Goal: Task Accomplishment & Management: Manage account settings

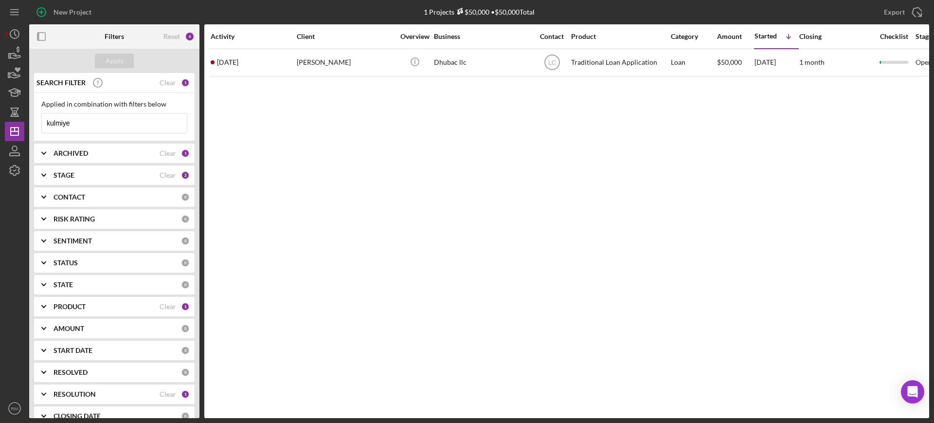
click at [90, 123] on input "kulmiye" at bounding box center [114, 122] width 145 height 19
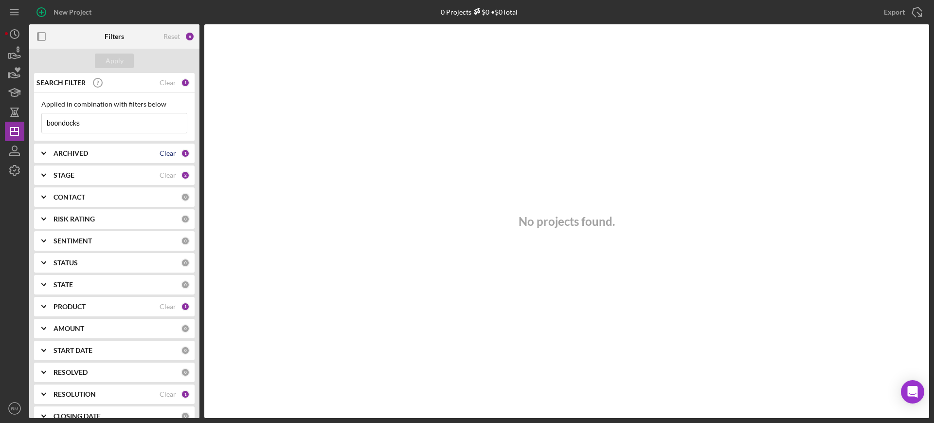
type input "boondocks"
click at [166, 150] on div "Clear" at bounding box center [168, 153] width 17 height 8
click at [169, 174] on div "Clear" at bounding box center [168, 175] width 17 height 8
click at [166, 393] on div "Clear" at bounding box center [168, 394] width 17 height 8
click at [118, 62] on div "Apply" at bounding box center [115, 61] width 18 height 15
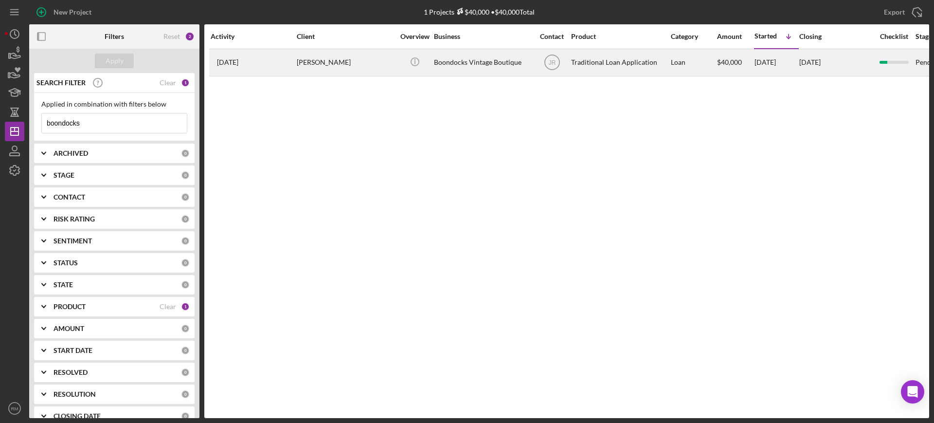
click at [456, 58] on div "Boondocks Vintage Boutique" at bounding box center [482, 63] width 97 height 26
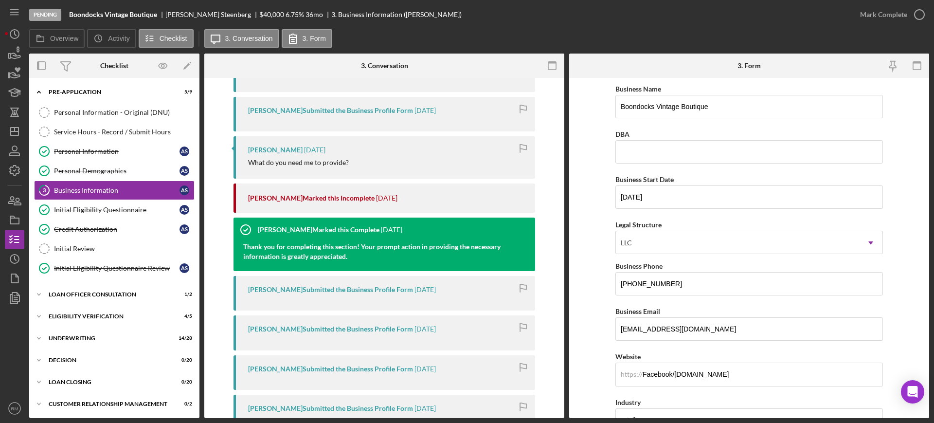
scroll to position [212, 0]
click at [95, 314] on div "Eligibility Verification" at bounding box center [118, 316] width 139 height 6
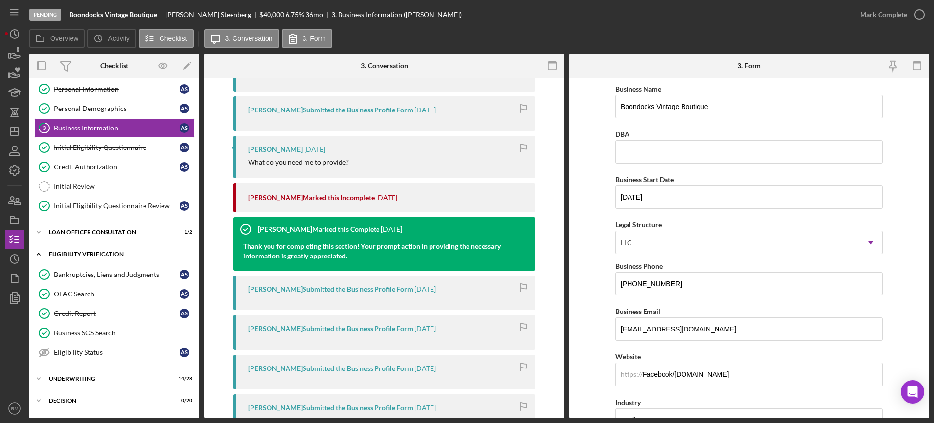
scroll to position [63, 0]
click at [92, 325] on link "Business SOS Search Business SOS Search" at bounding box center [114, 332] width 161 height 19
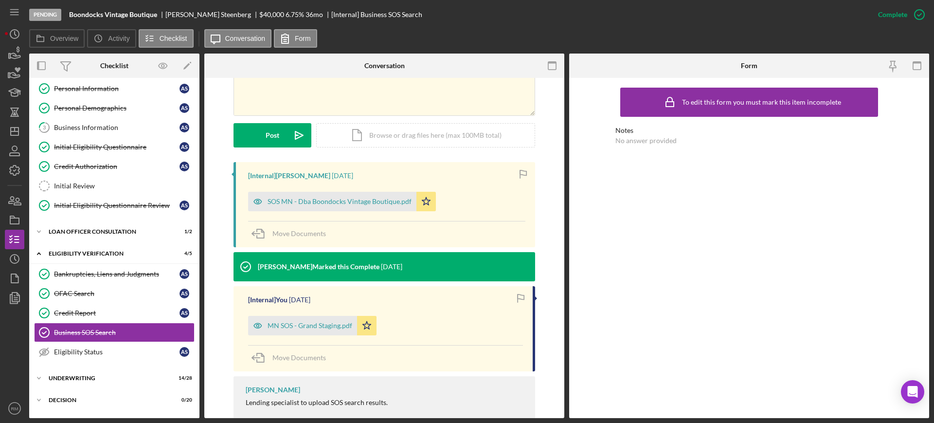
scroll to position [224, 0]
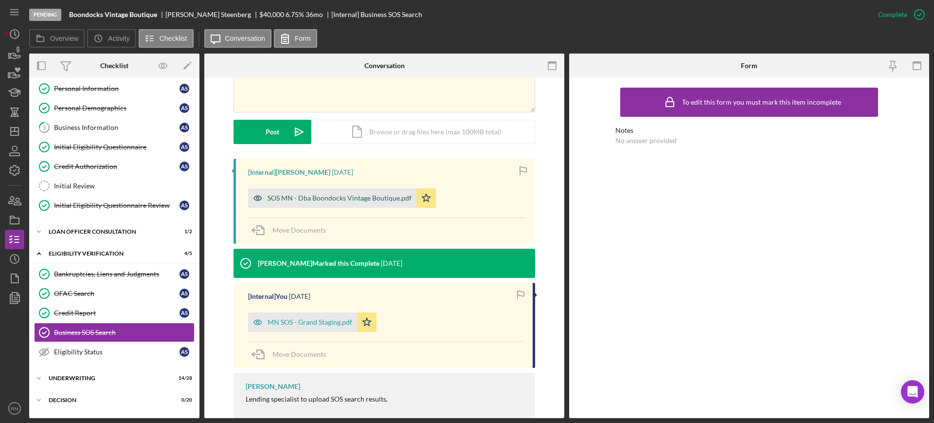
click at [350, 200] on div "SOS MN - Dba Boondocks Vintage Boutique.pdf" at bounding box center [340, 198] width 144 height 8
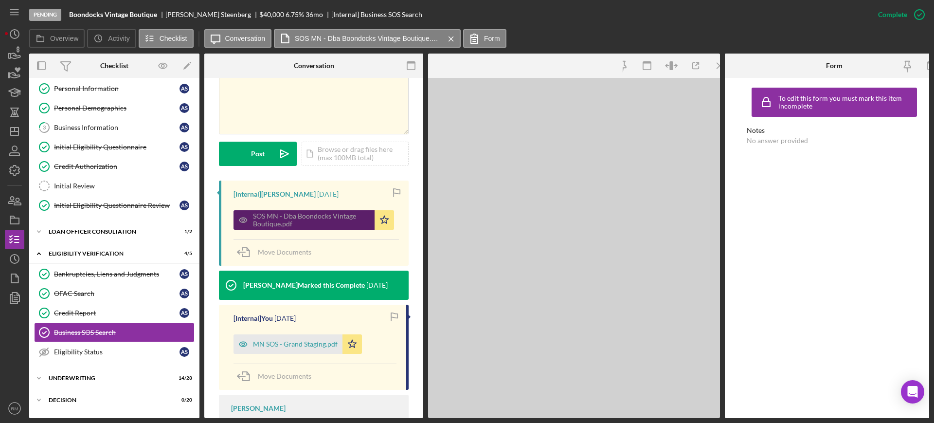
scroll to position [235, 0]
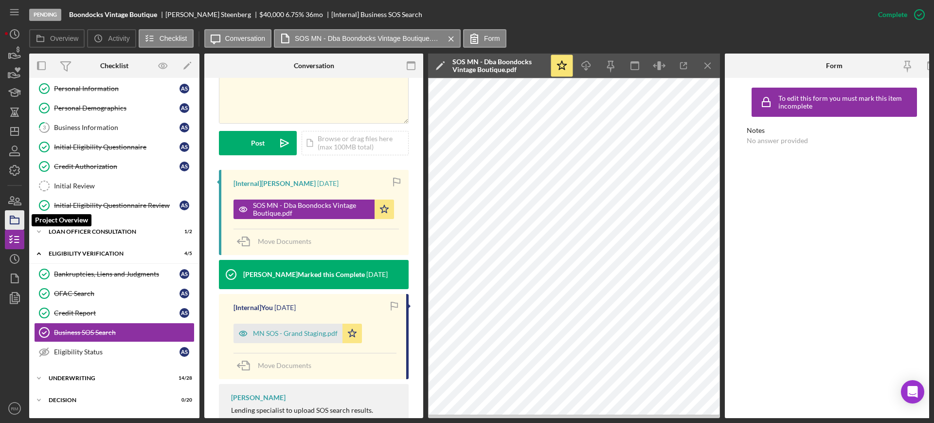
click at [12, 216] on polygon "button" at bounding box center [12, 217] width 5 height 2
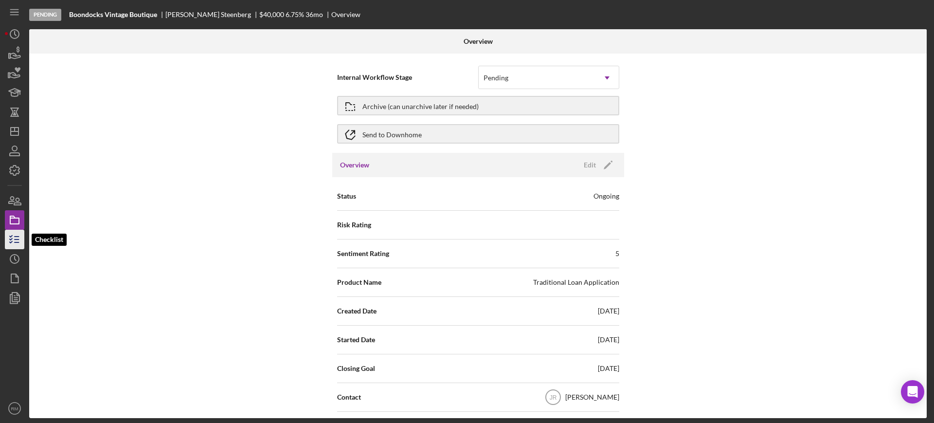
click at [18, 235] on icon "button" at bounding box center [14, 239] width 24 height 24
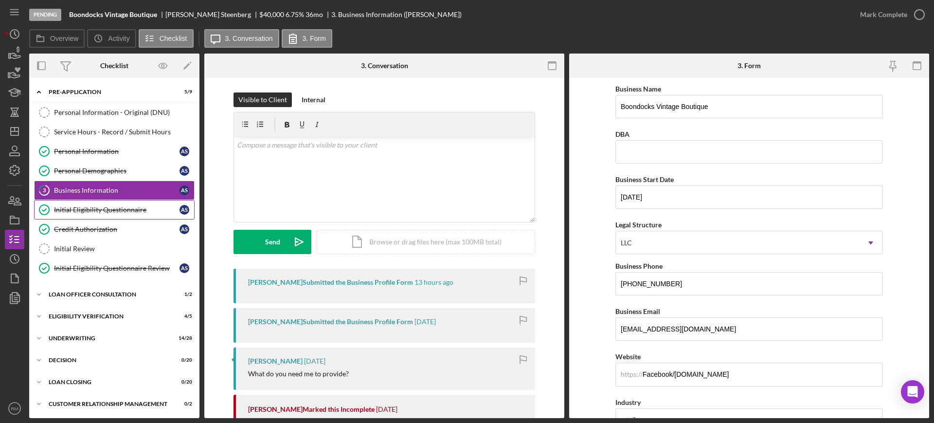
click at [89, 203] on link "Initial Eligibility Questionnaire Initial Eligibility Questionnaire A S" at bounding box center [114, 209] width 161 height 19
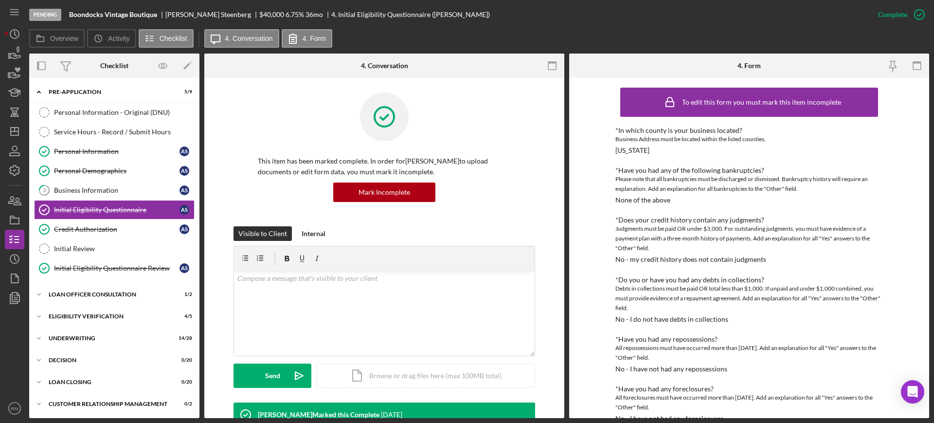
scroll to position [365, 0]
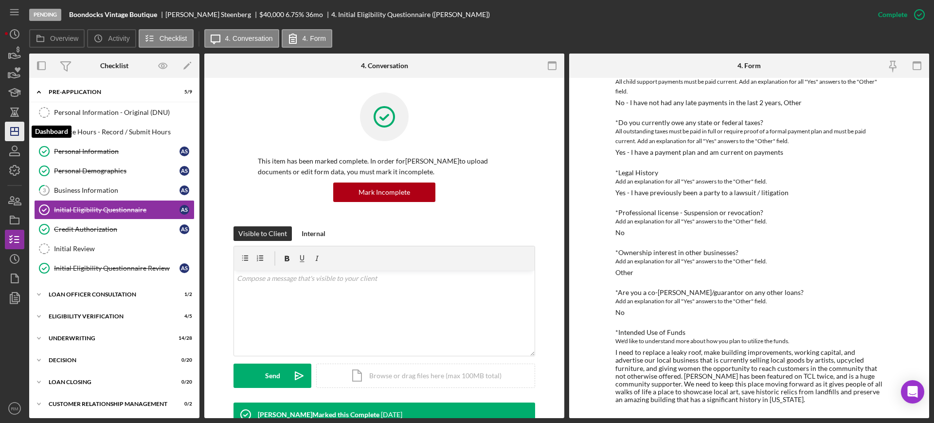
click at [11, 129] on polygon "button" at bounding box center [15, 131] width 8 height 8
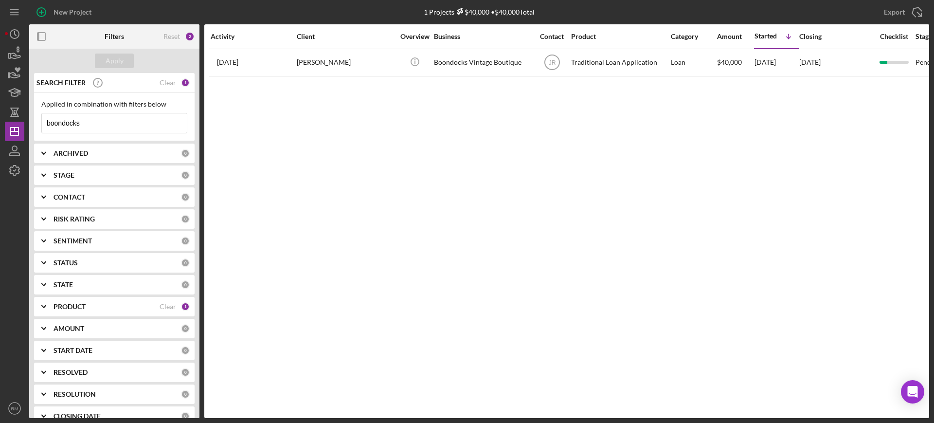
click at [98, 121] on input "boondocks" at bounding box center [114, 122] width 145 height 19
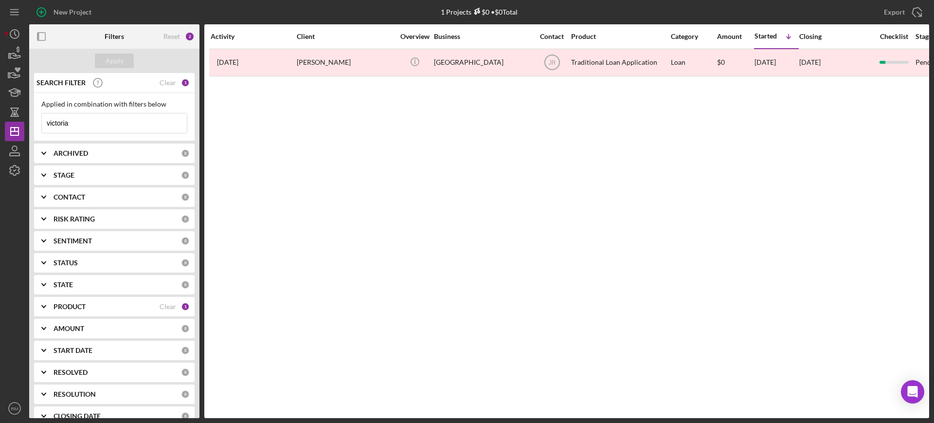
type input "victoria"
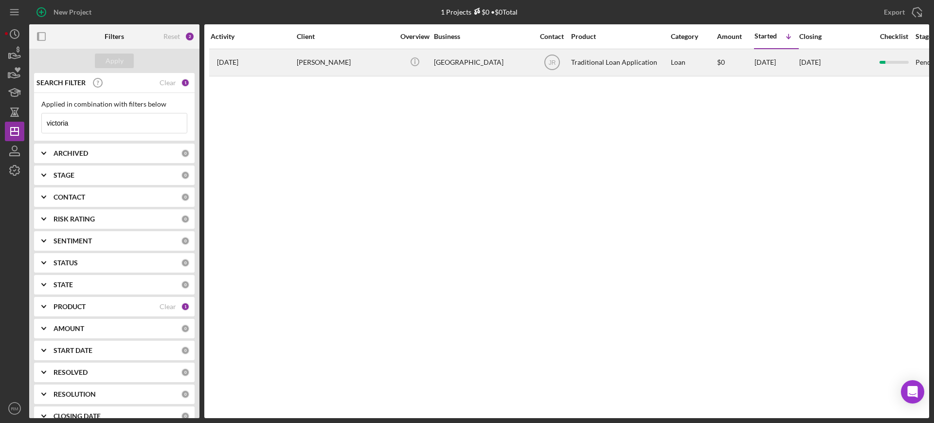
click at [341, 62] on div "Jessica Radtke Maltez" at bounding box center [345, 63] width 97 height 26
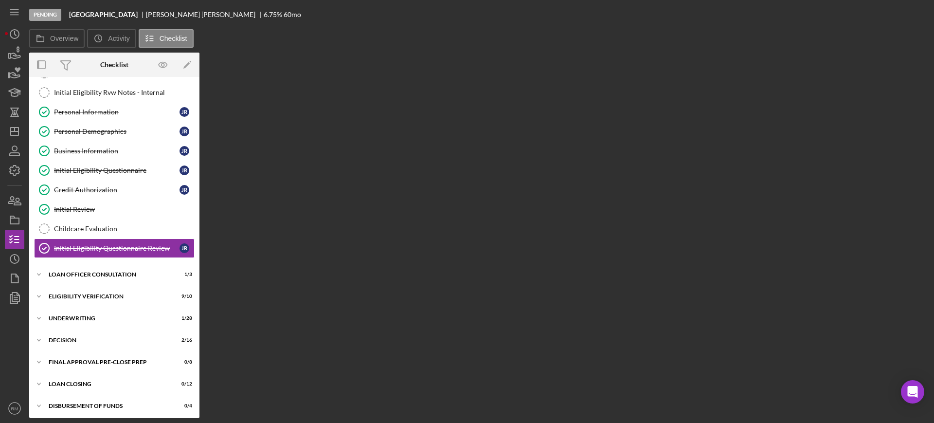
scroll to position [39, 0]
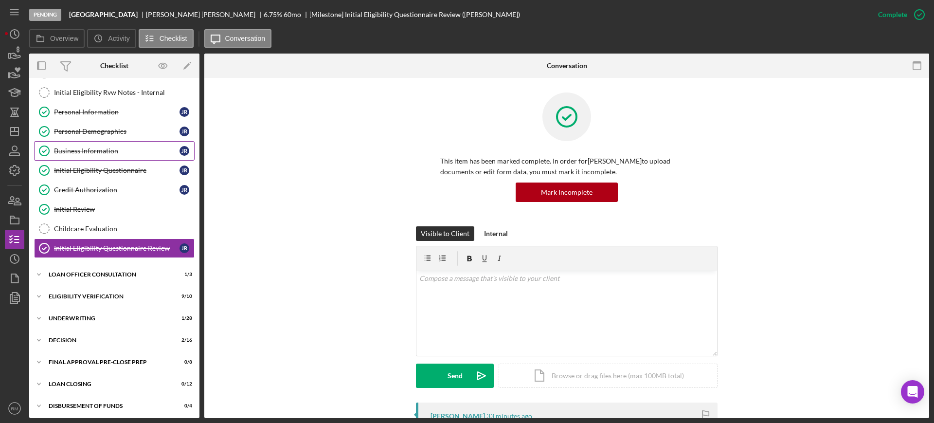
click at [109, 143] on link "Business Information Business Information J R" at bounding box center [114, 150] width 161 height 19
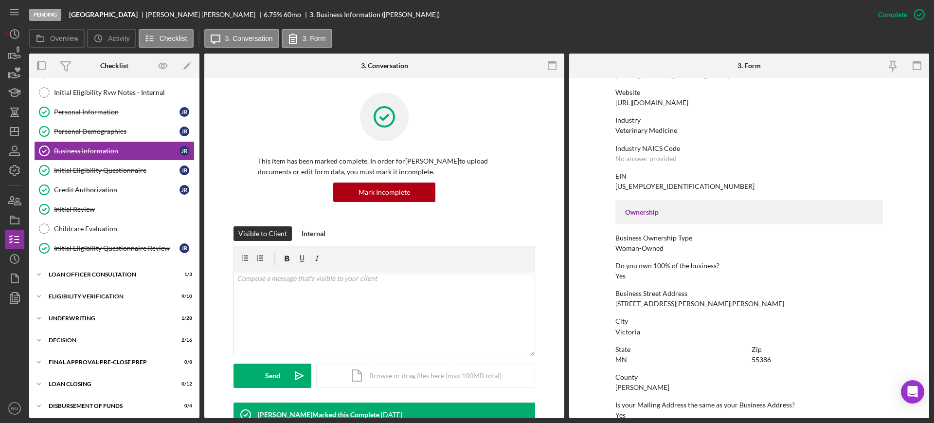
scroll to position [206, 0]
click at [91, 291] on div "Icon/Expander Eligibility Verification 9 / 10" at bounding box center [114, 296] width 170 height 19
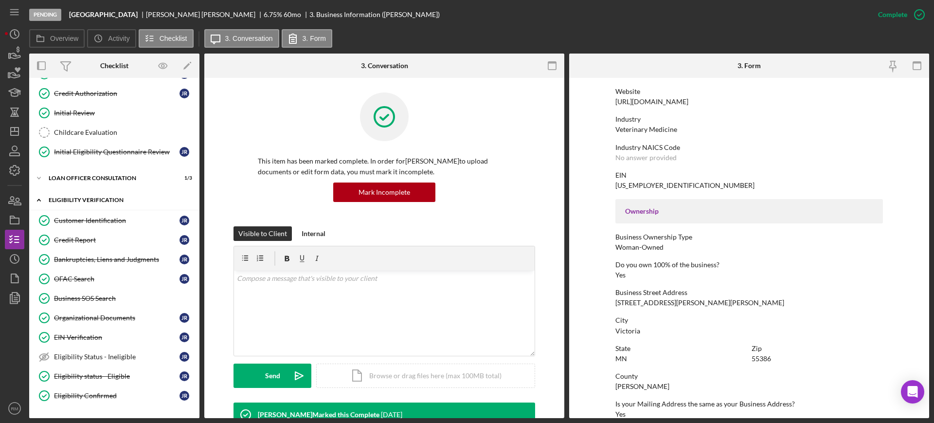
scroll to position [136, 0]
click at [90, 278] on div "OFAC Search" at bounding box center [117, 278] width 126 height 8
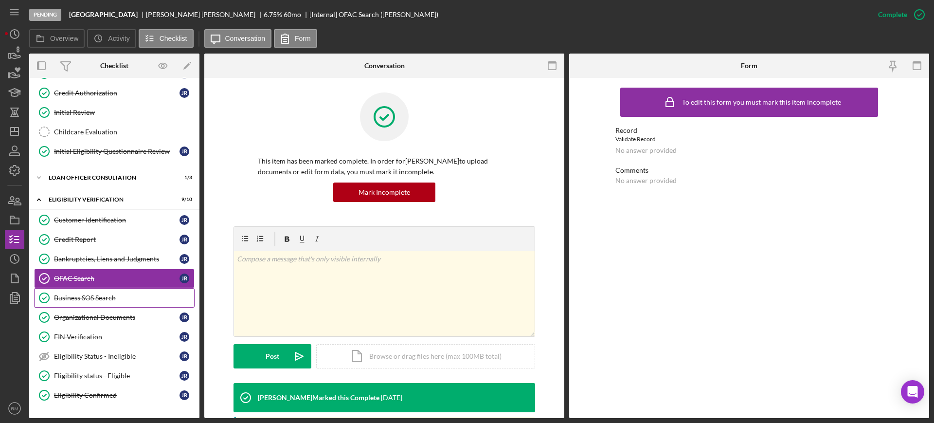
click at [80, 303] on link "Business SOS Search Business SOS Search" at bounding box center [114, 297] width 161 height 19
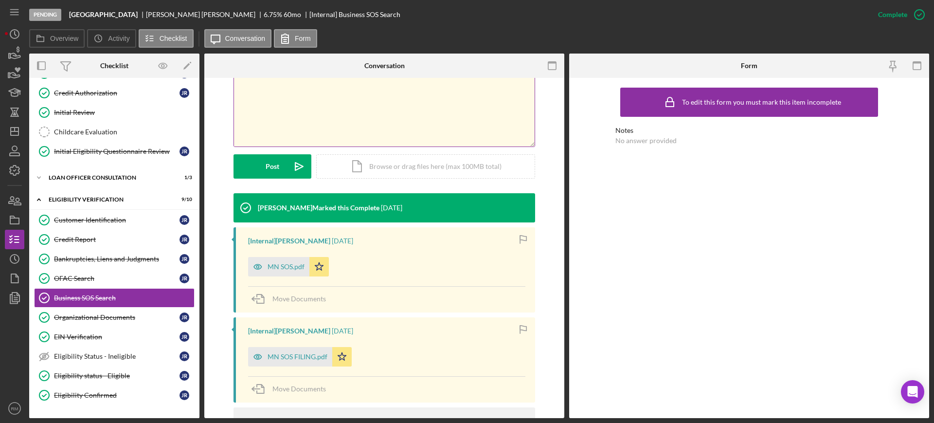
scroll to position [190, 0]
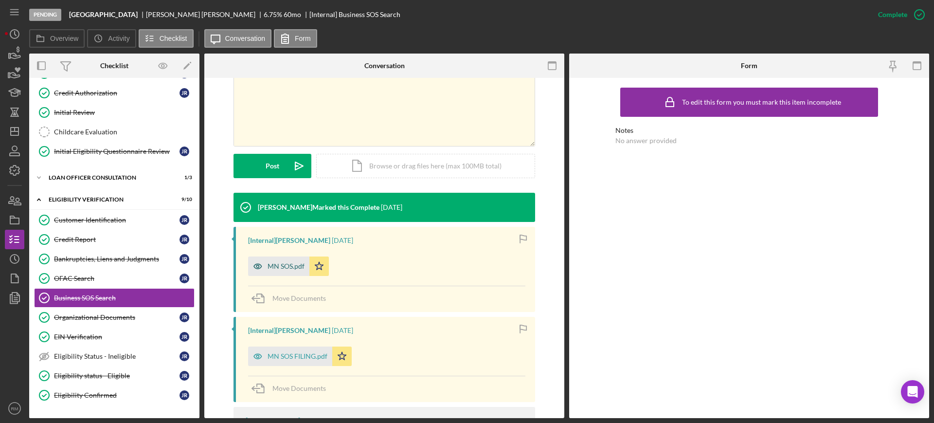
click at [261, 269] on icon "button" at bounding box center [257, 265] width 19 height 19
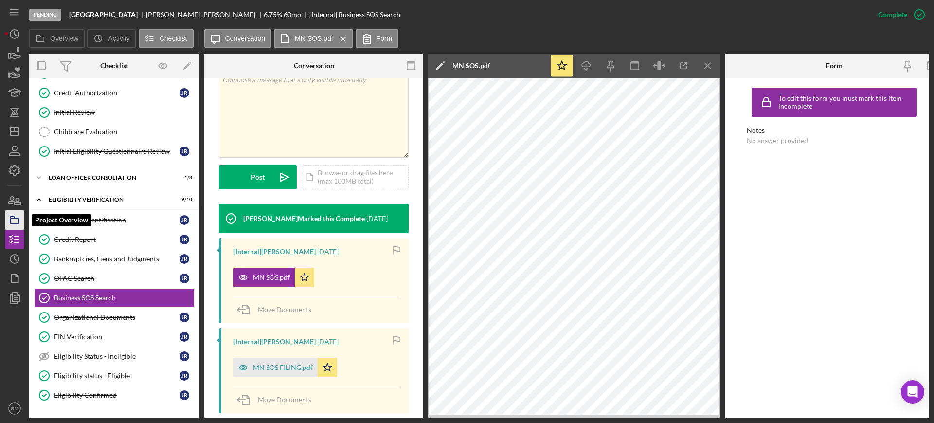
click at [6, 220] on icon "button" at bounding box center [14, 220] width 24 height 24
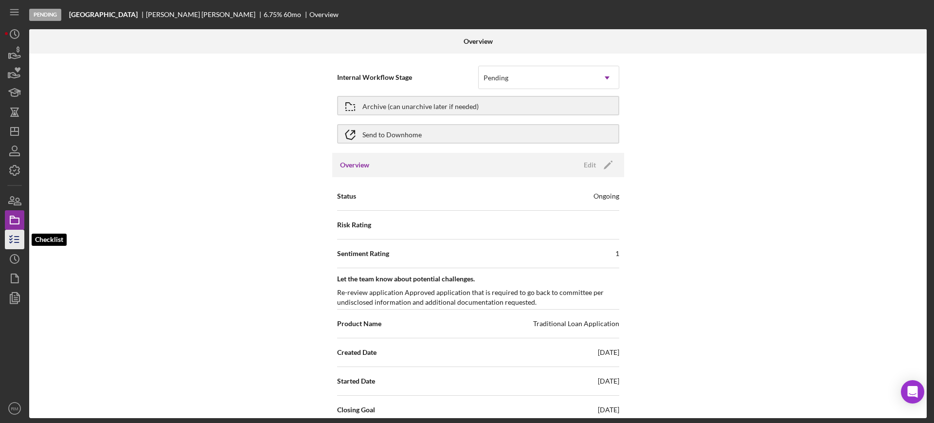
click at [12, 235] on polyline "button" at bounding box center [11, 235] width 2 height 1
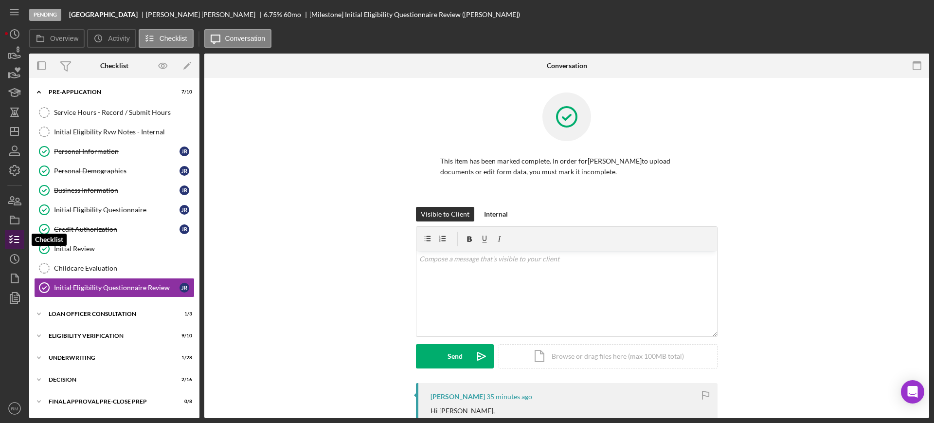
scroll to position [39, 0]
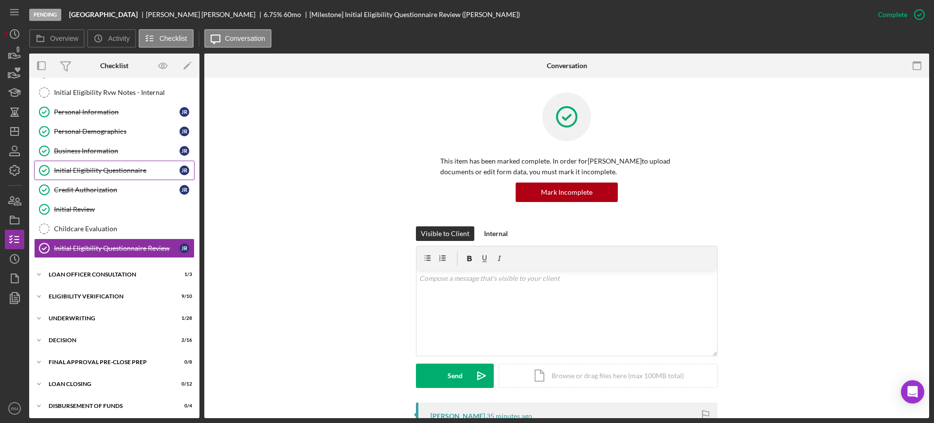
click at [97, 172] on div "Initial Eligibility Questionnaire" at bounding box center [117, 170] width 126 height 8
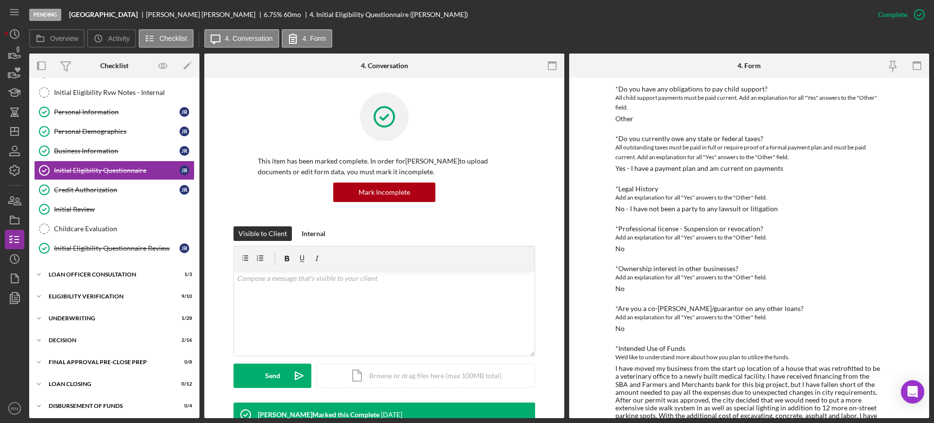
scroll to position [396, 0]
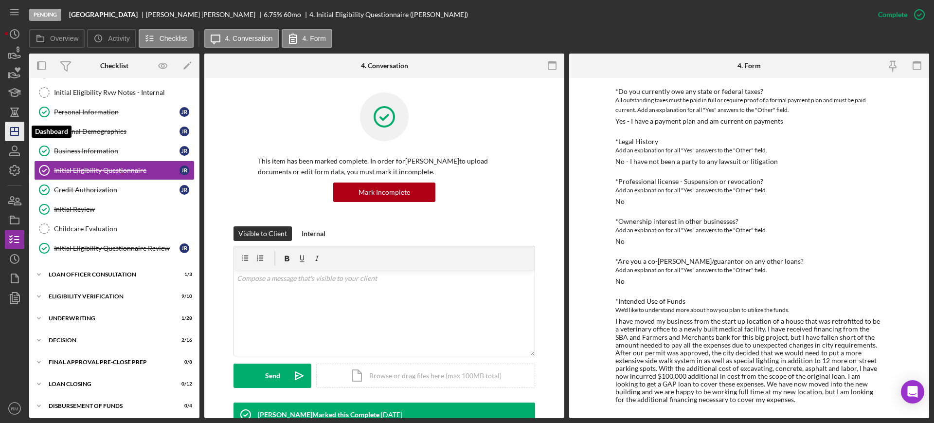
click at [12, 136] on icon "Icon/Dashboard" at bounding box center [14, 131] width 24 height 24
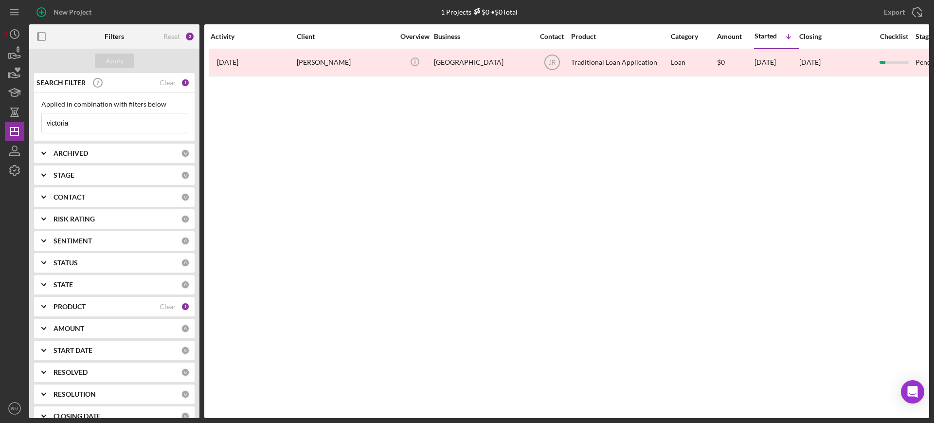
click at [71, 122] on input "victoria" at bounding box center [114, 122] width 145 height 19
type input "coast2coast"
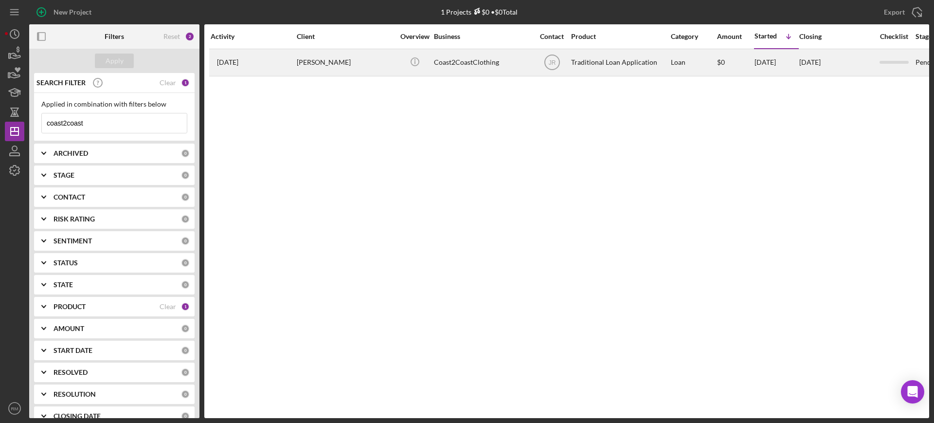
click at [374, 70] on div "[PERSON_NAME]" at bounding box center [345, 63] width 97 height 26
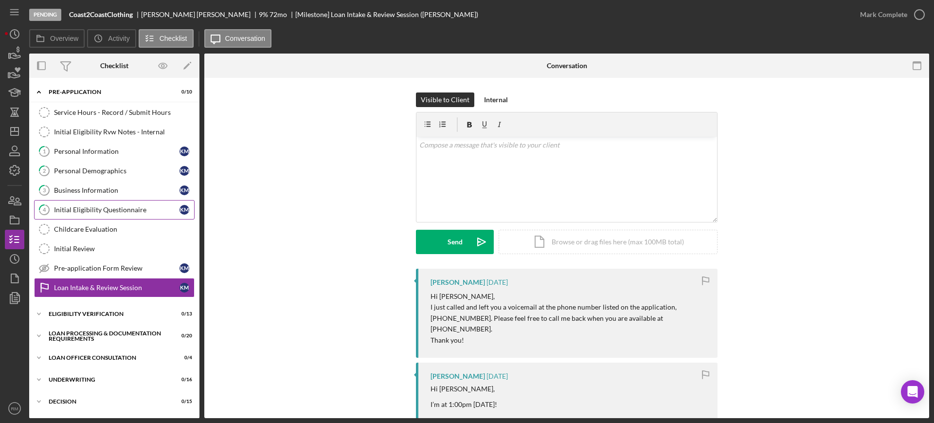
click at [86, 203] on link "4 Initial Eligibility Questionnaire K M" at bounding box center [114, 209] width 161 height 19
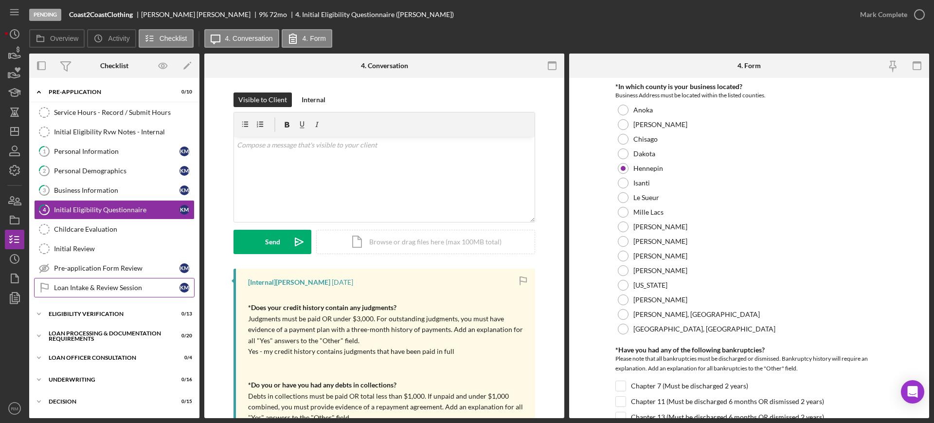
click at [87, 279] on link "Loan Intake & Review Session Loan Intake & Review Session K M" at bounding box center [114, 287] width 161 height 19
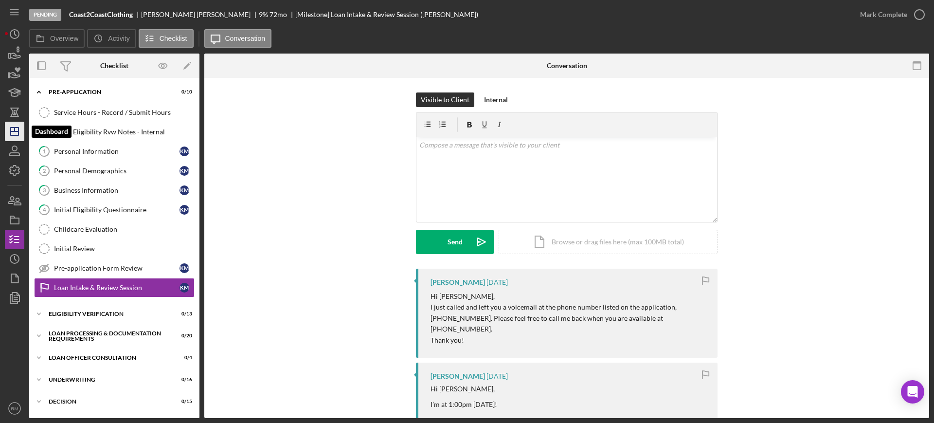
click at [11, 137] on icon "Icon/Dashboard" at bounding box center [14, 131] width 24 height 24
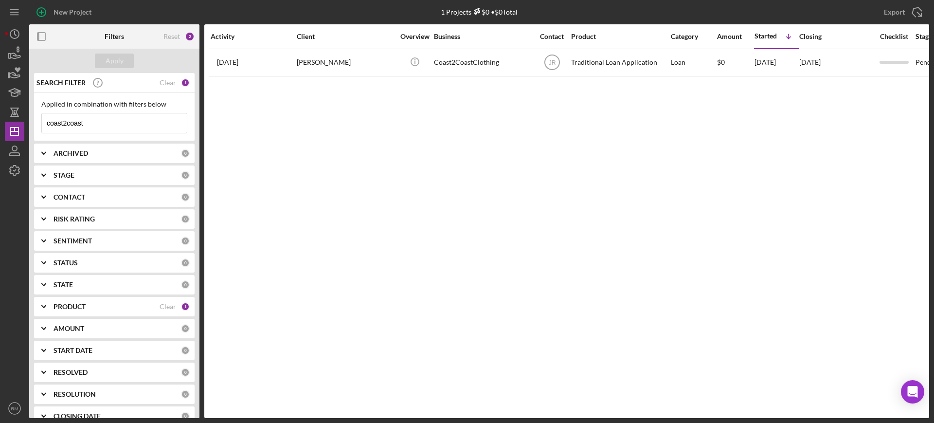
click at [91, 122] on input "coast2coast" at bounding box center [114, 122] width 145 height 19
click at [131, 114] on input "leblon" at bounding box center [114, 122] width 145 height 19
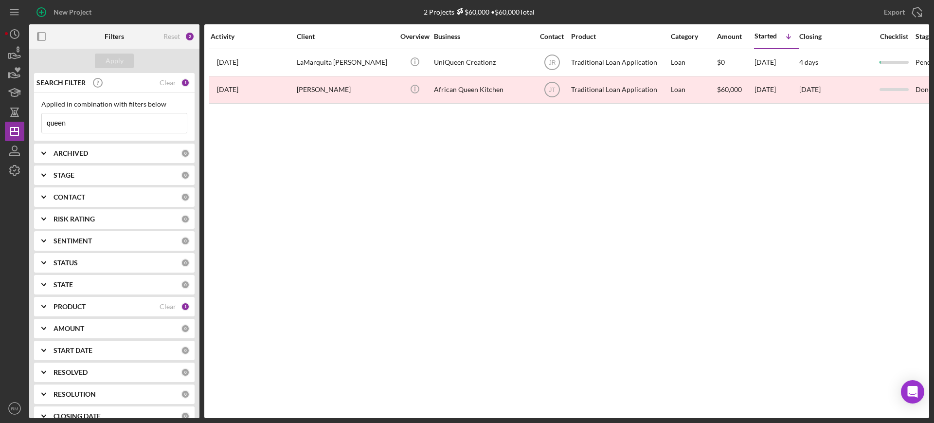
click at [99, 122] on input "queen" at bounding box center [114, 122] width 145 height 19
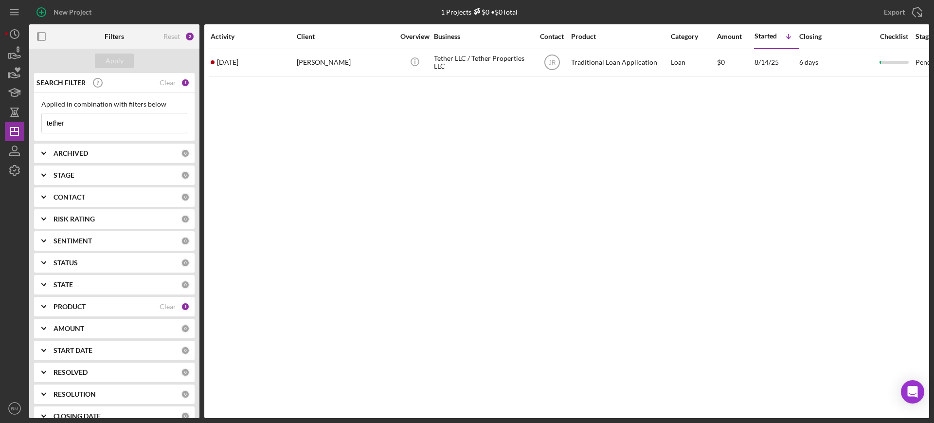
type input "tether"
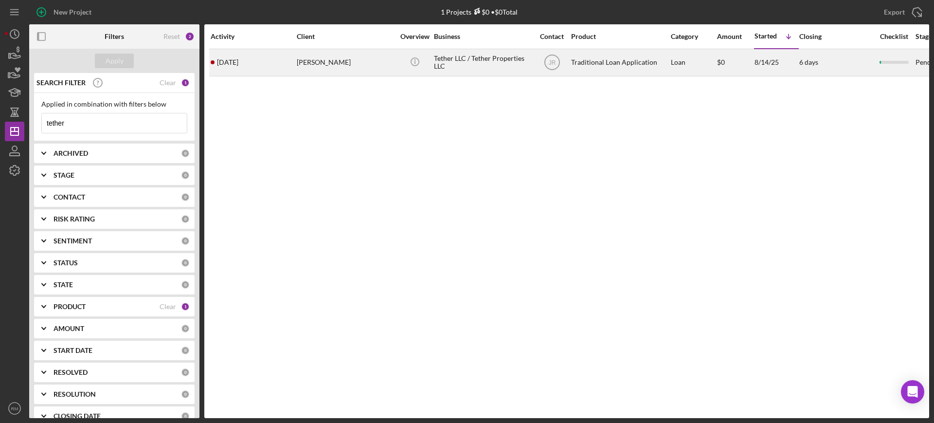
click at [312, 66] on div "Heather Olsen" at bounding box center [345, 63] width 97 height 26
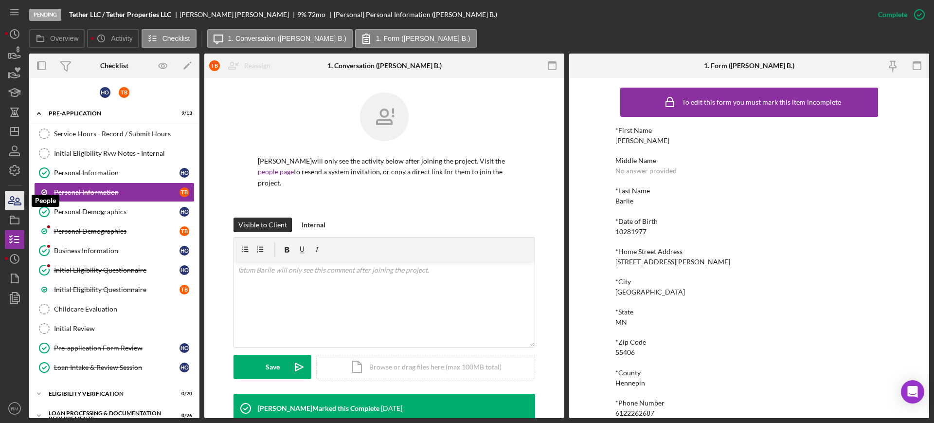
click at [17, 202] on icon "button" at bounding box center [17, 201] width 7 height 7
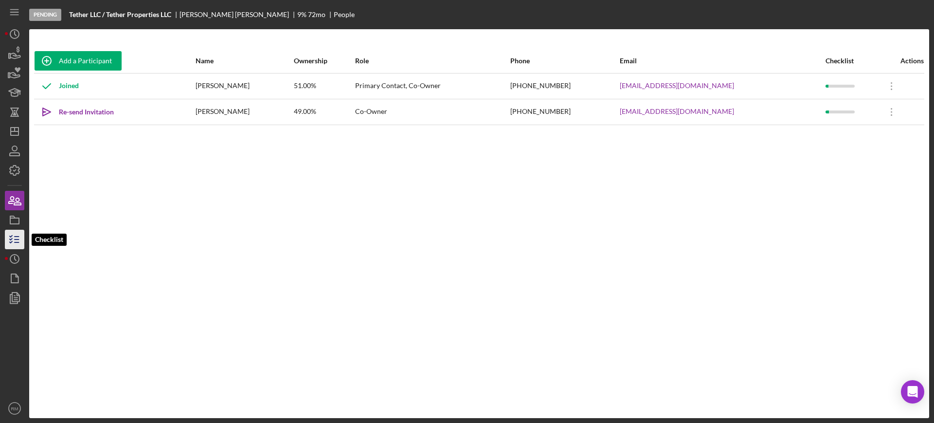
click at [14, 242] on icon "button" at bounding box center [14, 239] width 24 height 24
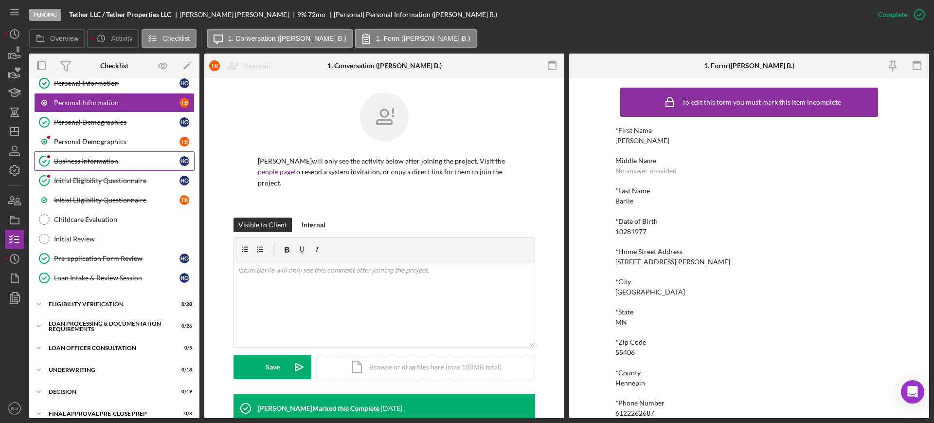
scroll to position [67, 0]
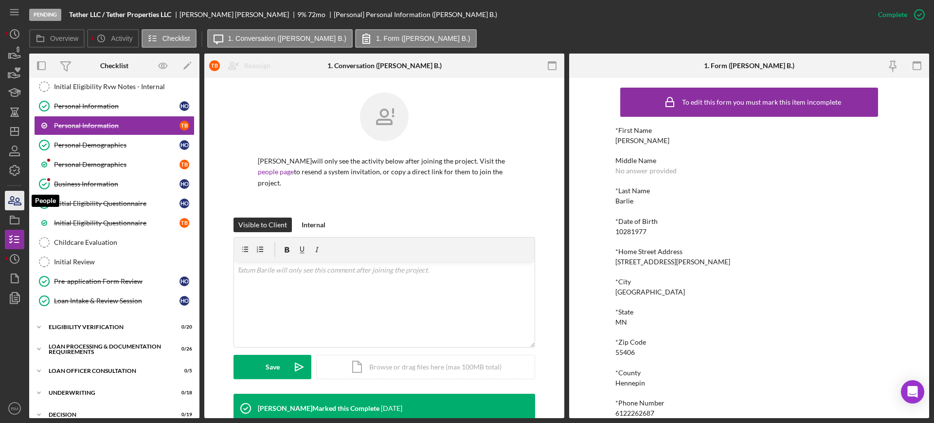
click at [23, 205] on icon "button" at bounding box center [14, 200] width 24 height 24
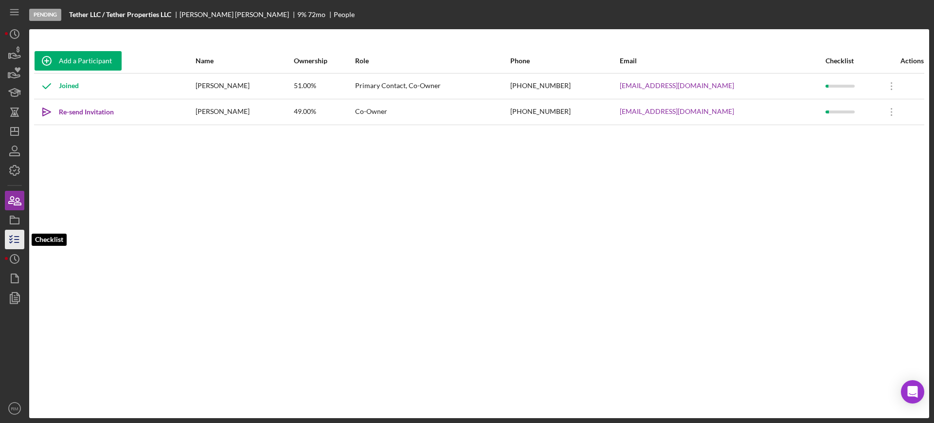
click at [10, 230] on icon "button" at bounding box center [14, 239] width 24 height 24
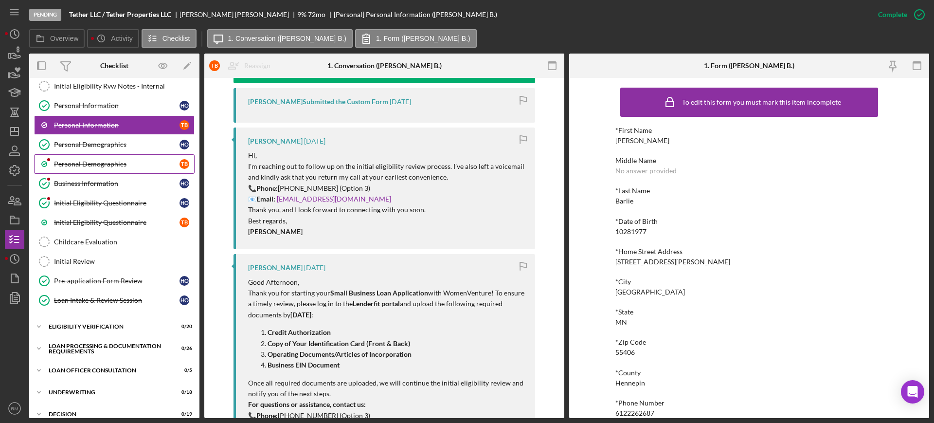
scroll to position [68, 0]
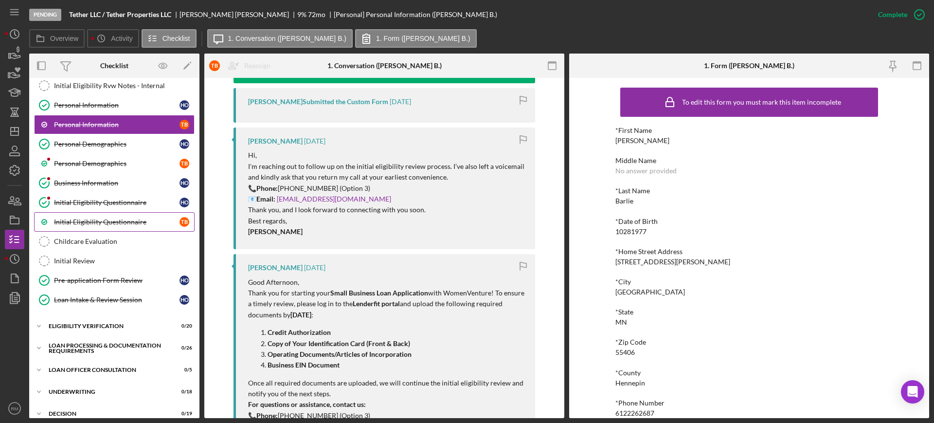
click at [106, 221] on div "Initial Eligibility Questionnaire" at bounding box center [117, 222] width 126 height 8
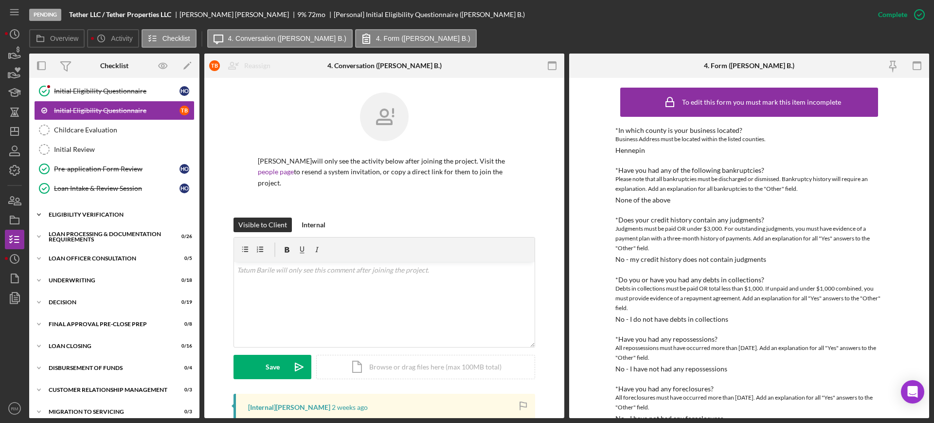
scroll to position [180, 0]
click at [98, 216] on div "Eligibility Verification" at bounding box center [118, 214] width 139 height 6
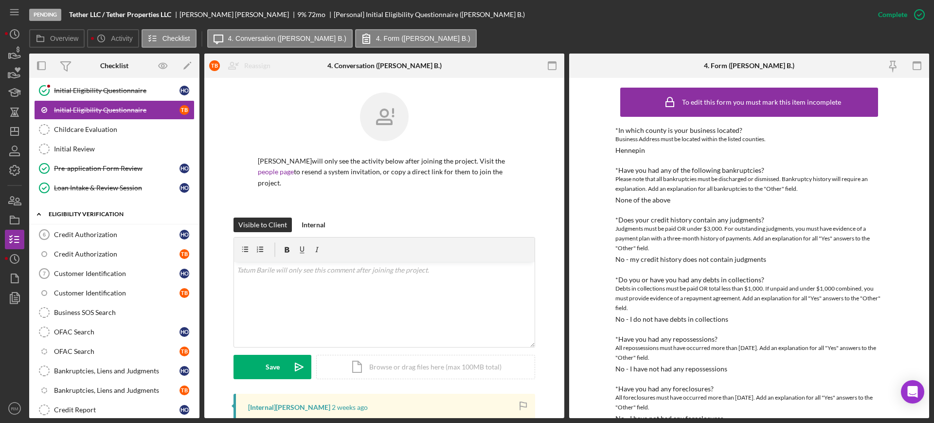
click at [98, 216] on div "Eligibility Verification" at bounding box center [118, 214] width 139 height 6
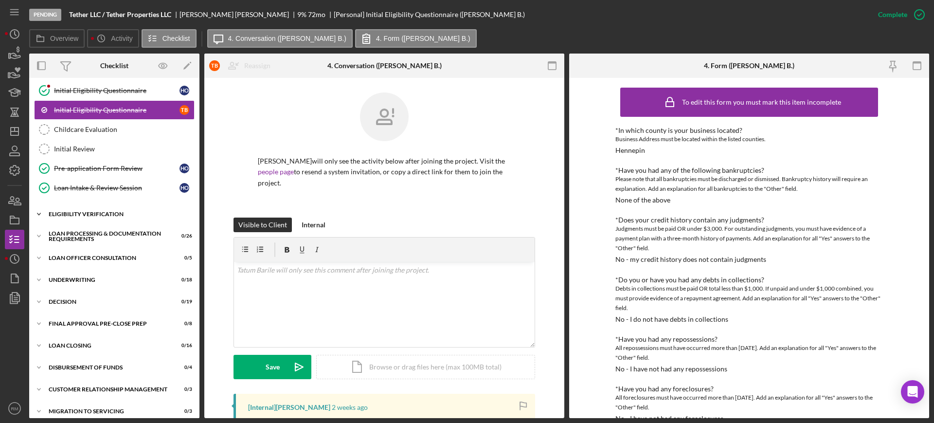
scroll to position [0, 0]
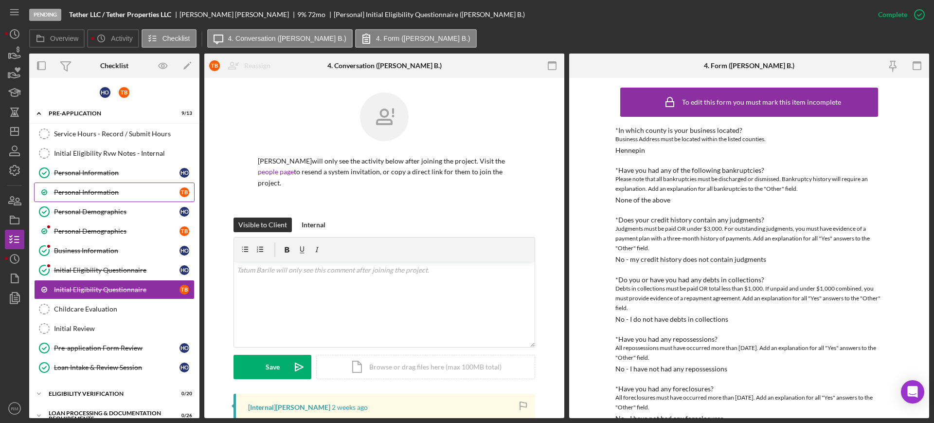
click at [96, 188] on div "Personal Information" at bounding box center [117, 192] width 126 height 8
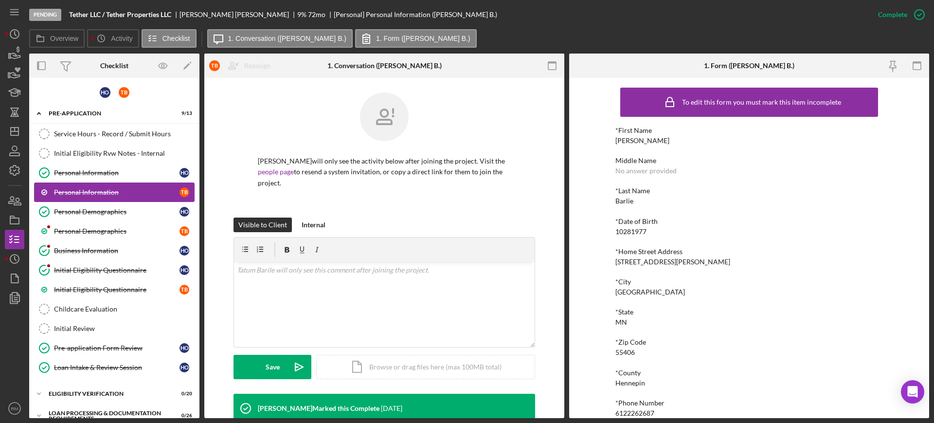
scroll to position [210, 0]
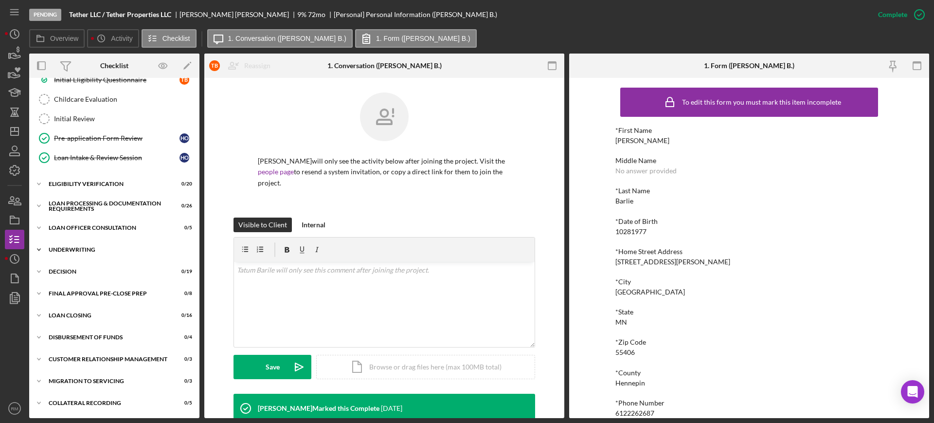
click at [75, 247] on div "Underwriting" at bounding box center [118, 250] width 139 height 6
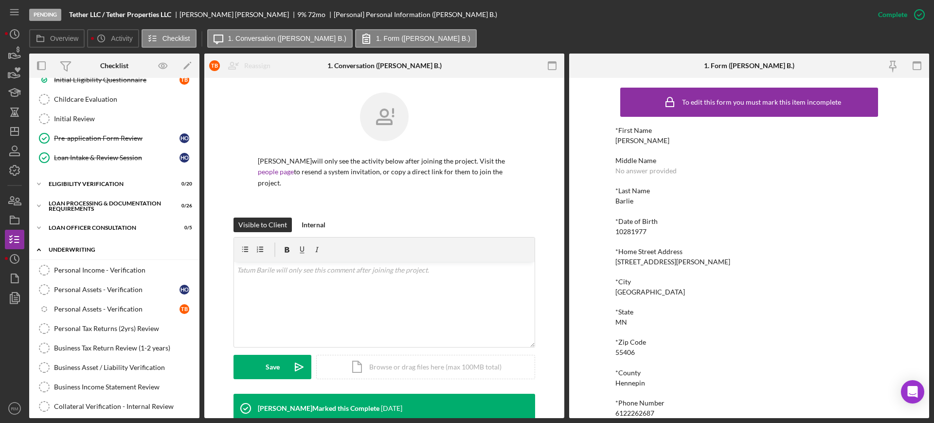
scroll to position [487, 0]
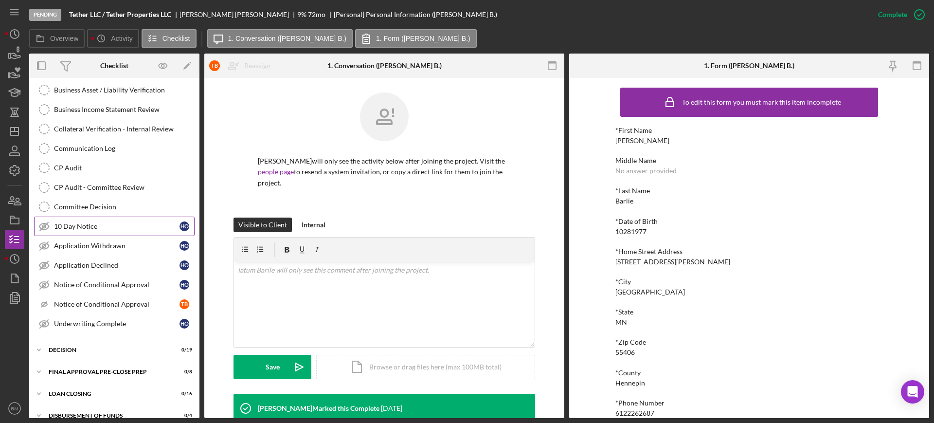
click at [103, 227] on div "10 Day Notice" at bounding box center [117, 226] width 126 height 8
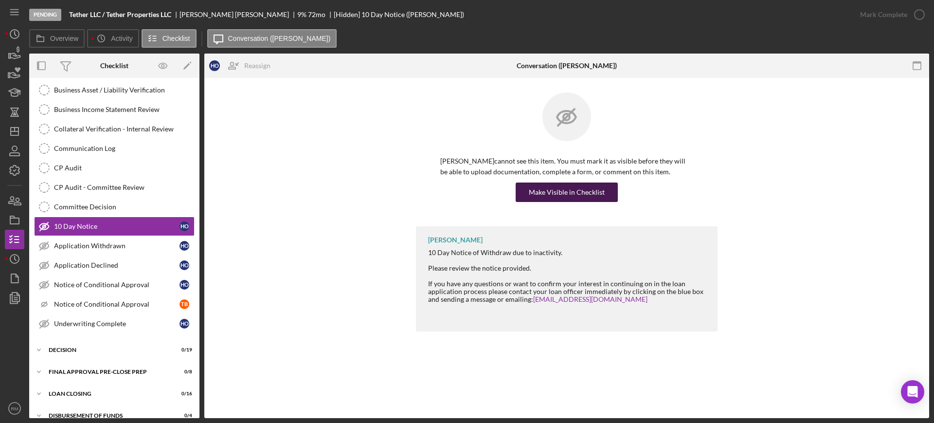
click at [544, 192] on div "Make Visible in Checklist" at bounding box center [567, 191] width 76 height 19
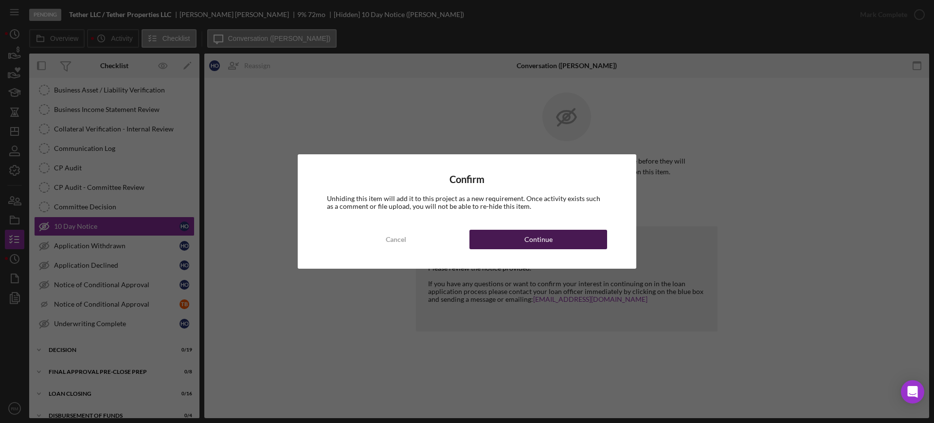
click at [511, 234] on button "Continue" at bounding box center [538, 239] width 138 height 19
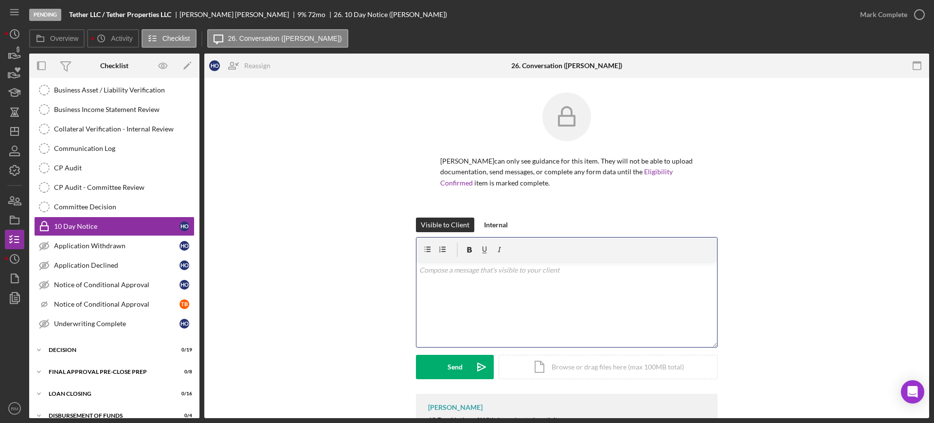
click at [501, 279] on div "v Color teal Color pink Remove color Add row above Add row below Add column bef…" at bounding box center [566, 304] width 301 height 85
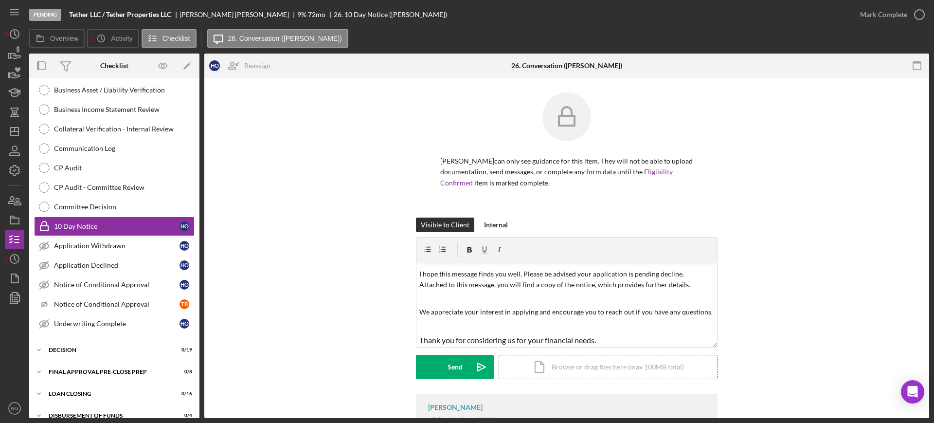
click at [586, 360] on div "Icon/Document Browse or drag files here (max 100MB total) Tap to choose files o…" at bounding box center [608, 367] width 219 height 24
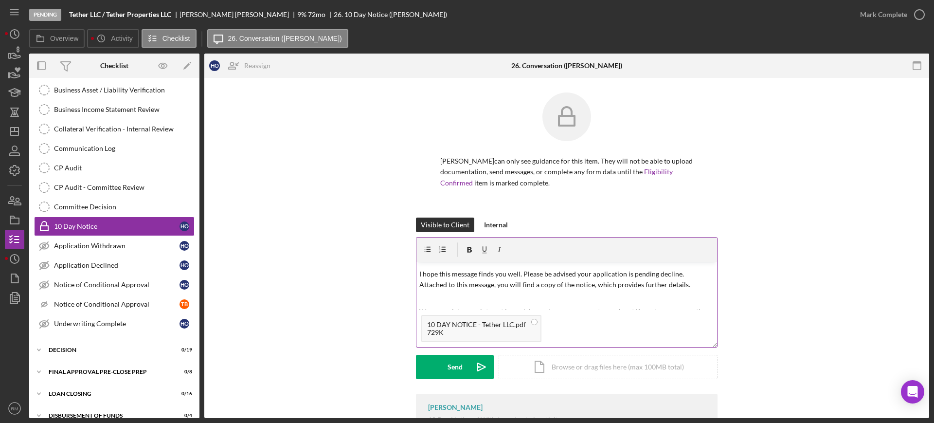
scroll to position [0, 0]
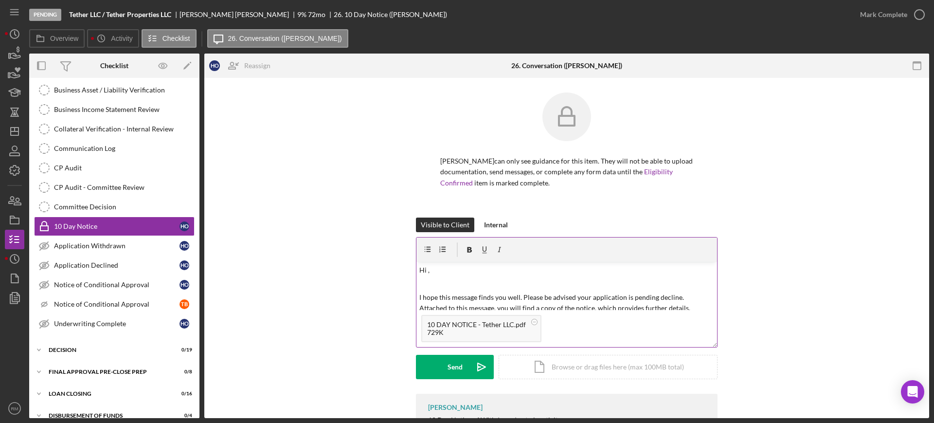
click at [450, 273] on p "Hi ," at bounding box center [566, 270] width 295 height 11
click at [439, 365] on button "Send Icon/icon-invite-send" at bounding box center [455, 367] width 78 height 24
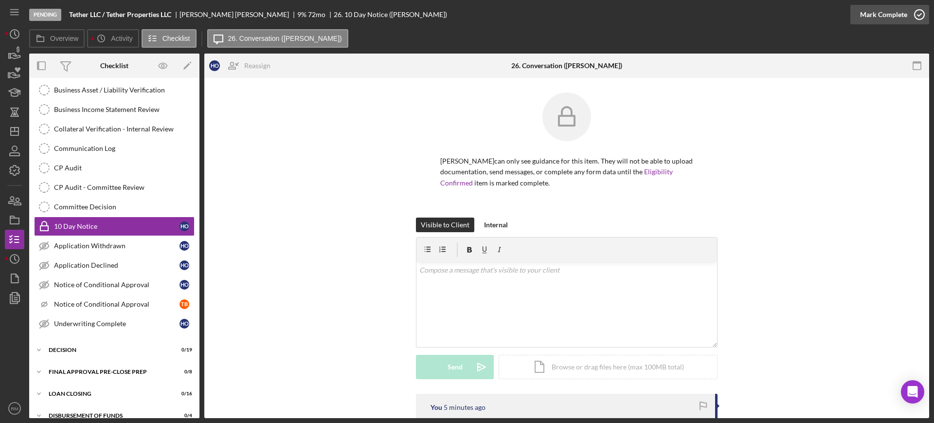
click at [884, 17] on div "Mark Complete" at bounding box center [883, 14] width 47 height 19
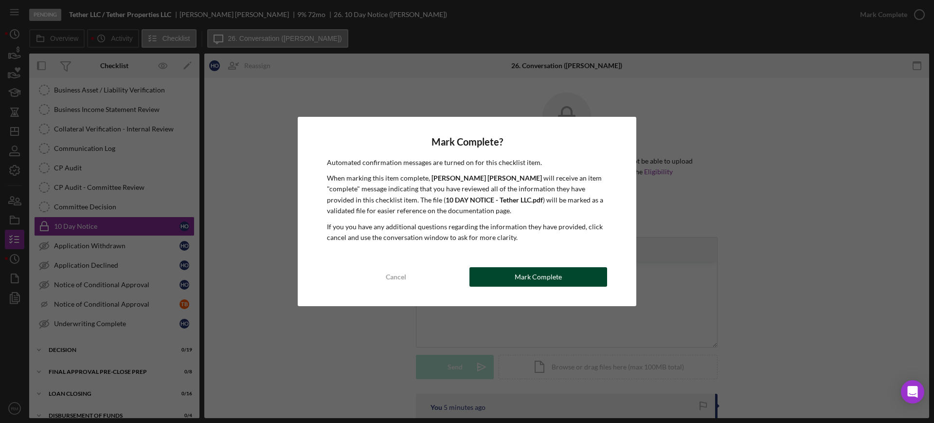
click at [552, 282] on div "Mark Complete" at bounding box center [538, 276] width 47 height 19
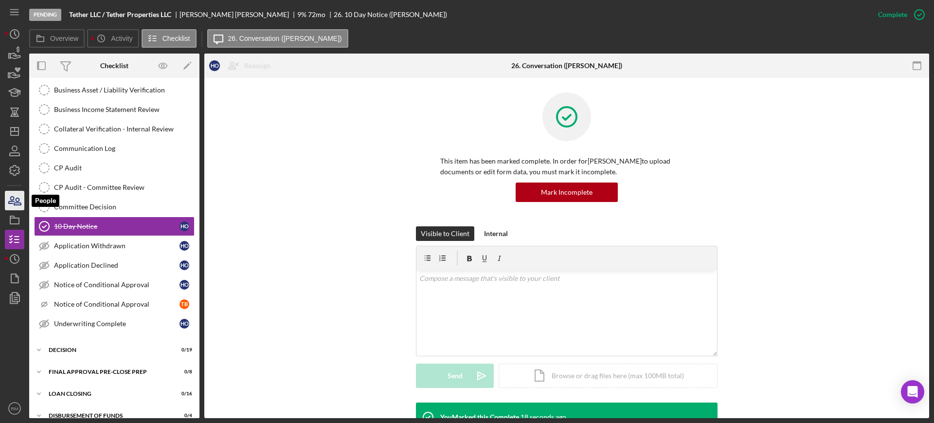
click at [17, 201] on icon "button" at bounding box center [17, 201] width 7 height 7
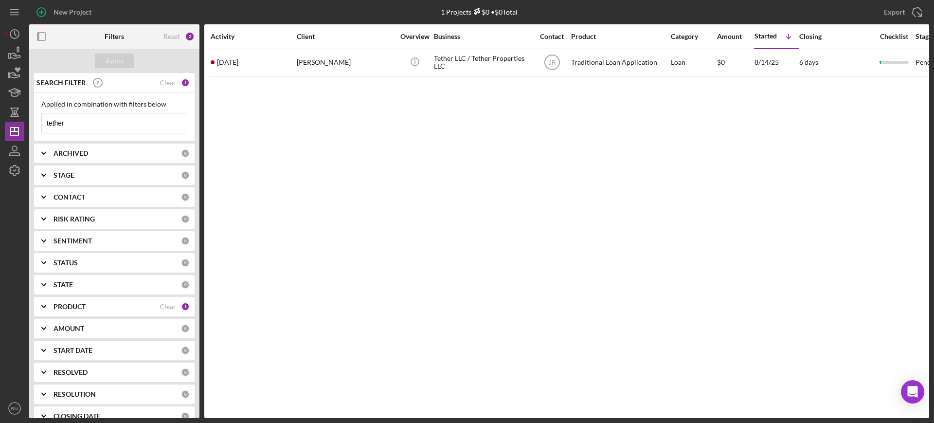
click at [104, 118] on input "tether" at bounding box center [114, 122] width 145 height 19
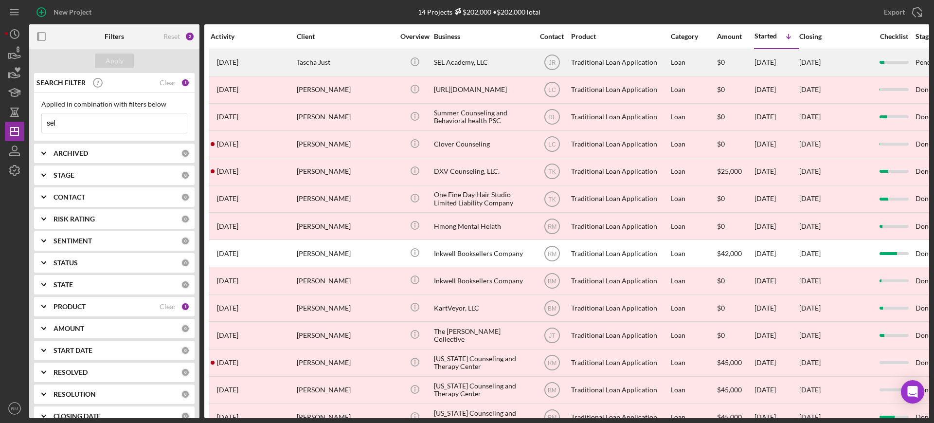
type input "sel"
click at [284, 61] on div "2 months ago Tascha Just" at bounding box center [253, 63] width 85 height 26
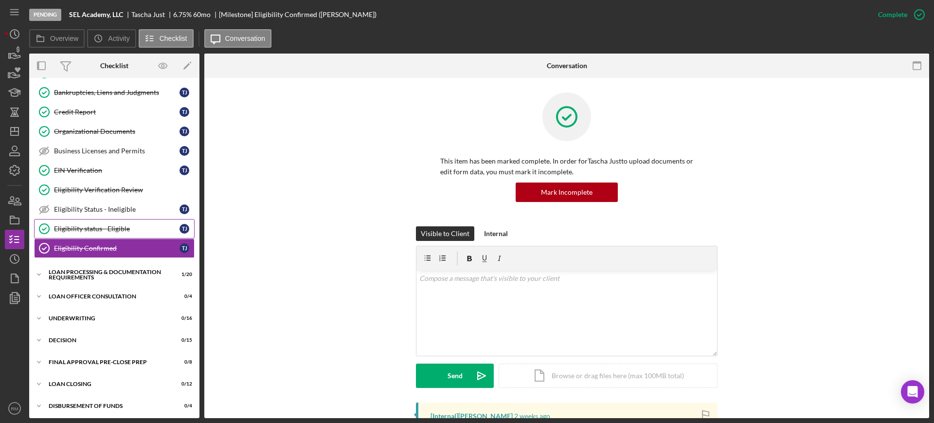
scroll to position [188, 0]
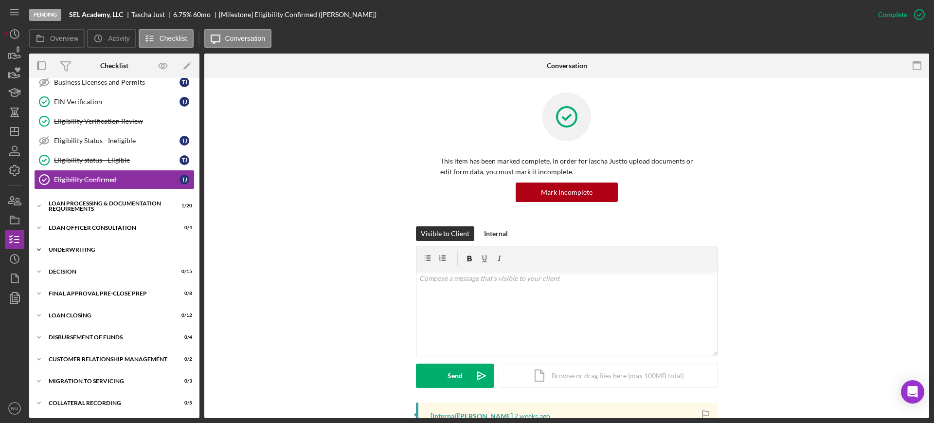
click at [81, 249] on div "Underwriting" at bounding box center [118, 250] width 139 height 6
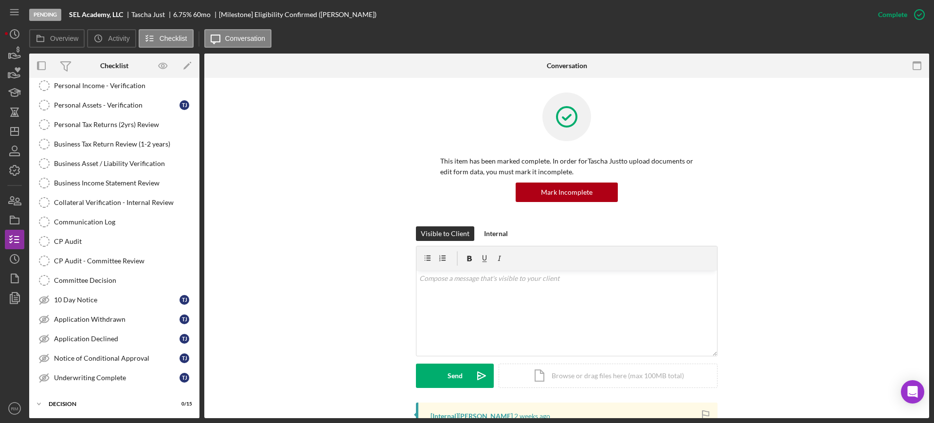
scroll to position [378, 0]
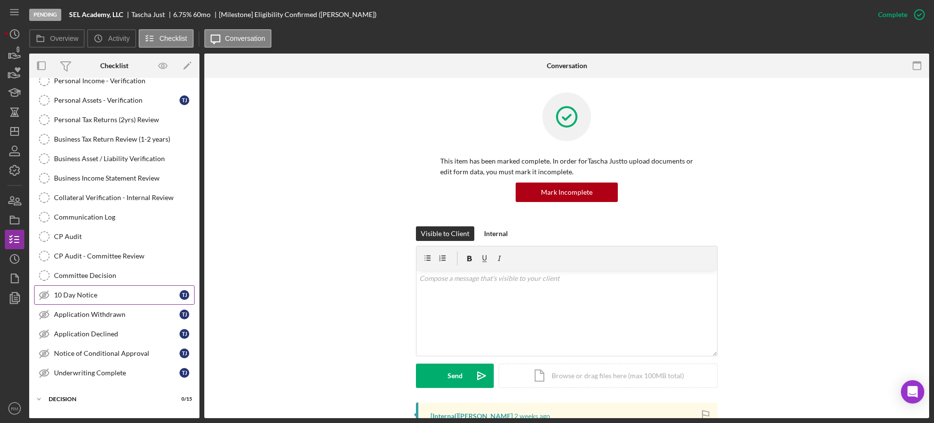
click at [94, 289] on link "10 Day Notice 10 Day Notice T J" at bounding box center [114, 294] width 161 height 19
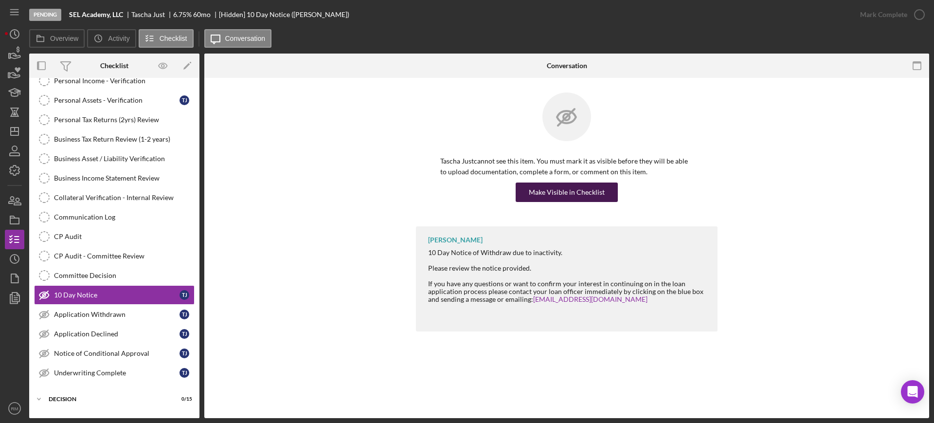
click at [540, 186] on div "Make Visible in Checklist" at bounding box center [567, 191] width 76 height 19
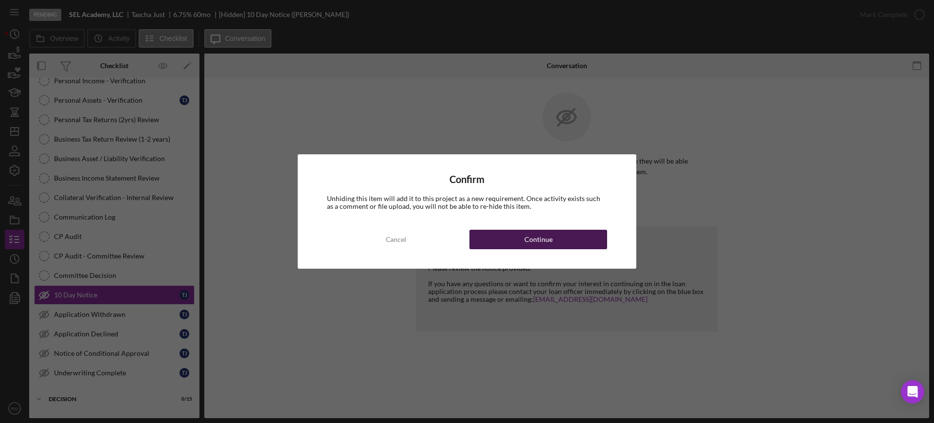
click at [518, 232] on button "Continue" at bounding box center [538, 239] width 138 height 19
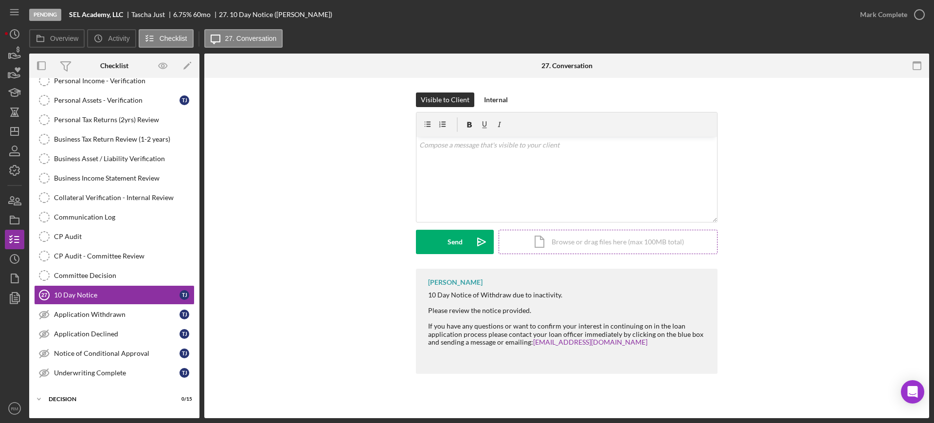
click at [571, 240] on div "Icon/Document Browse or drag files here (max 100MB total) Tap to choose files o…" at bounding box center [608, 242] width 219 height 24
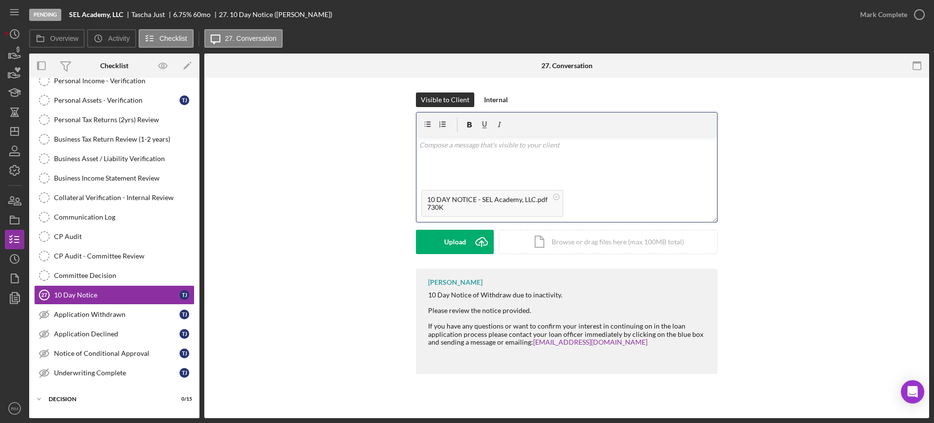
click at [430, 170] on div "v Color teal Color pink Remove color Add row above Add row below Add column bef…" at bounding box center [566, 161] width 301 height 48
paste div
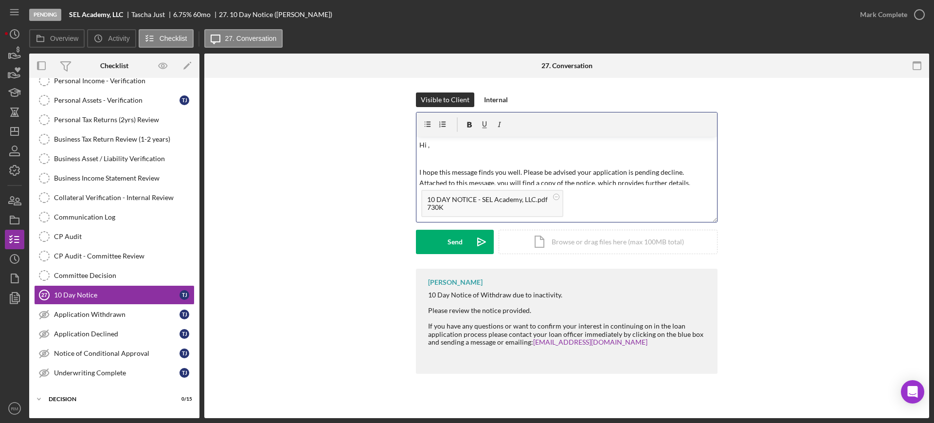
click at [445, 144] on p "Hi ," at bounding box center [566, 145] width 295 height 11
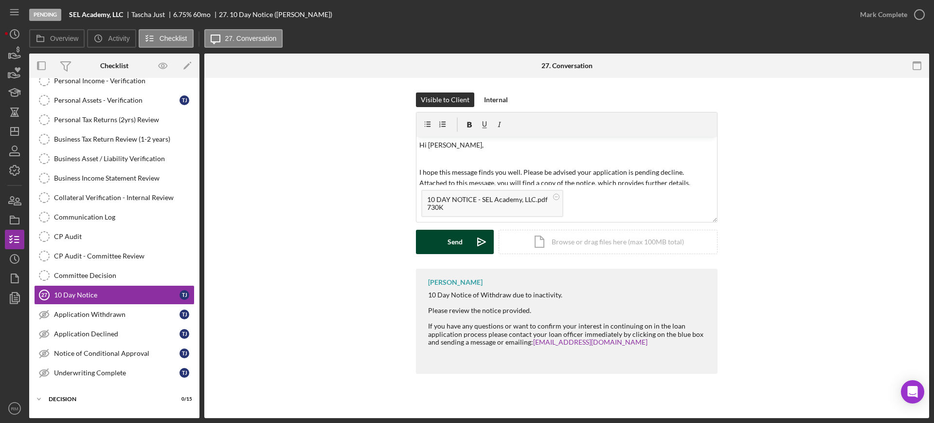
click at [449, 235] on div "Send" at bounding box center [455, 242] width 15 height 24
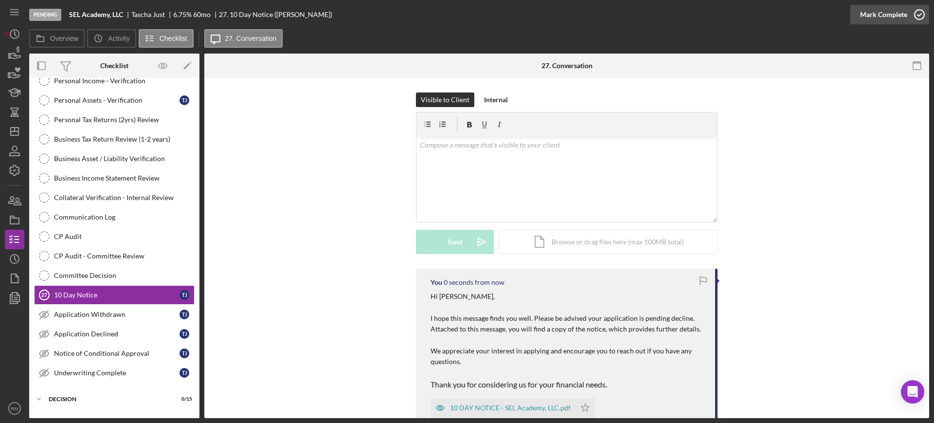
click at [897, 18] on div "Mark Complete" at bounding box center [883, 14] width 47 height 19
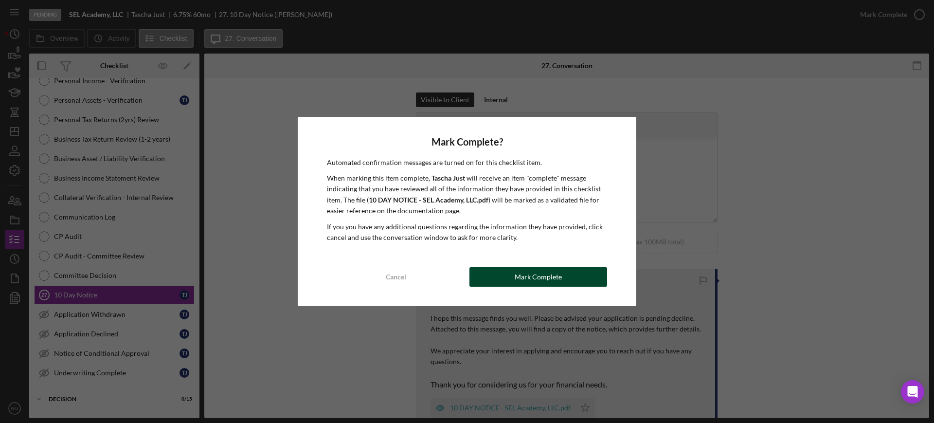
click at [515, 278] on button "Mark Complete" at bounding box center [538, 276] width 138 height 19
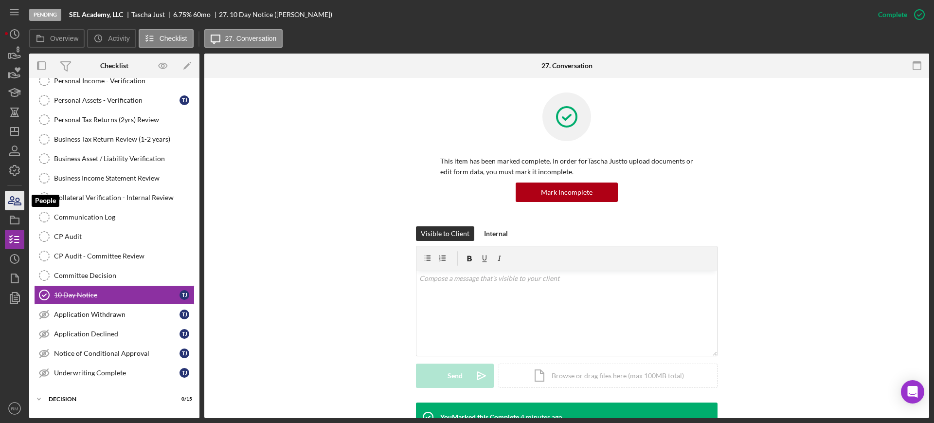
click at [18, 199] on icon "button" at bounding box center [14, 200] width 24 height 24
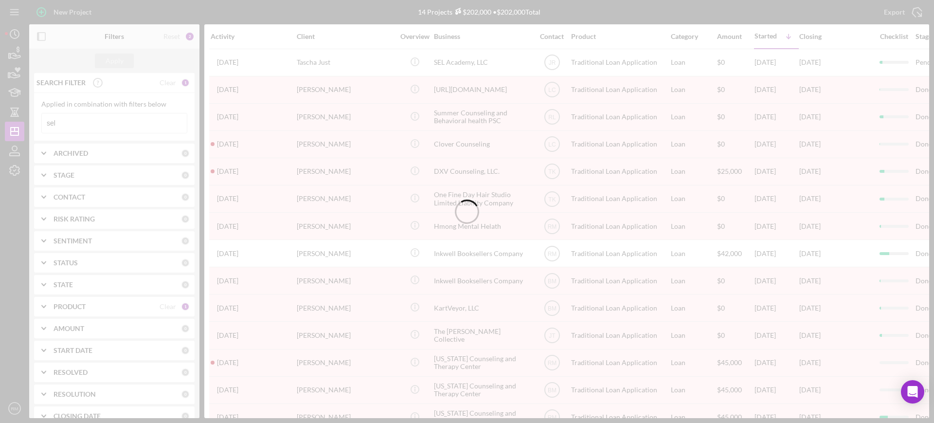
click at [100, 118] on div at bounding box center [467, 211] width 934 height 423
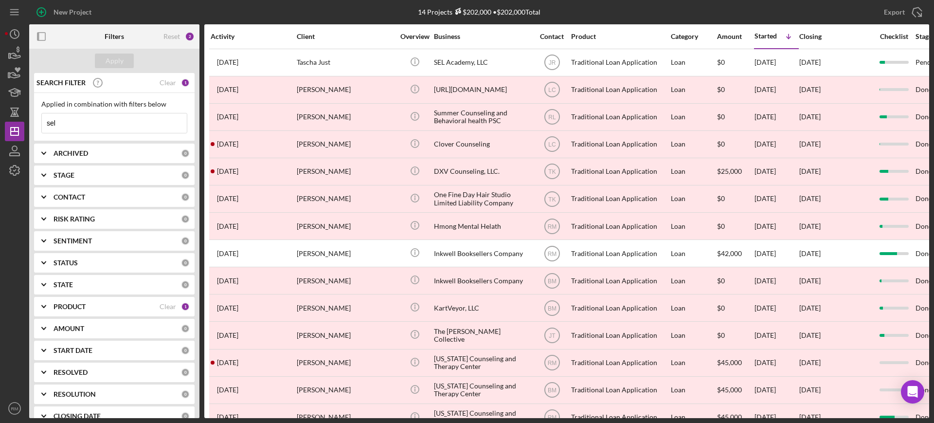
click at [100, 118] on input "sel" at bounding box center [114, 122] width 145 height 19
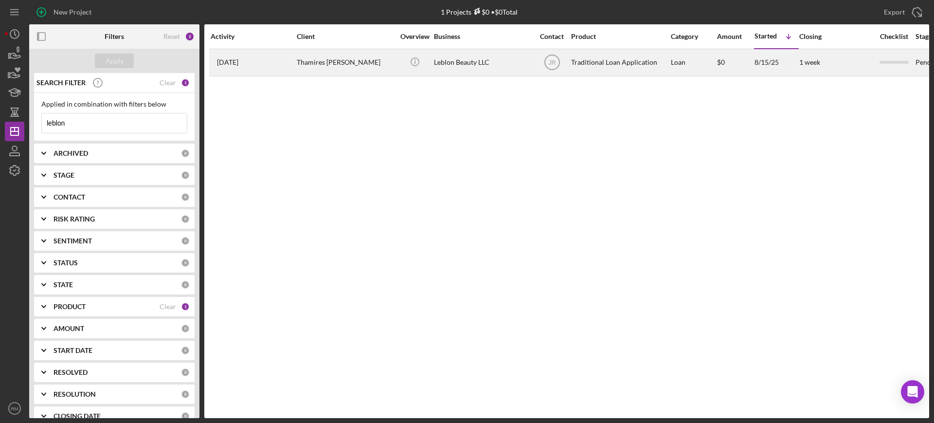
type input "leblon"
click at [340, 59] on div "Thamires Vicensotti Fee" at bounding box center [345, 63] width 97 height 26
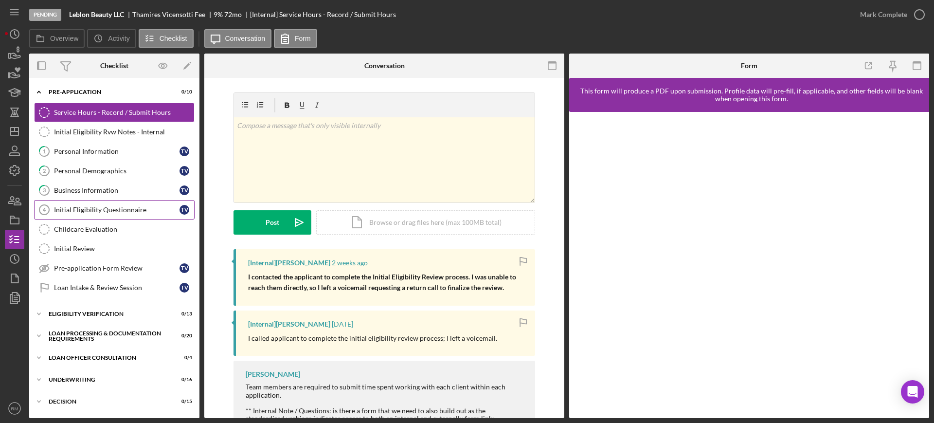
scroll to position [130, 0]
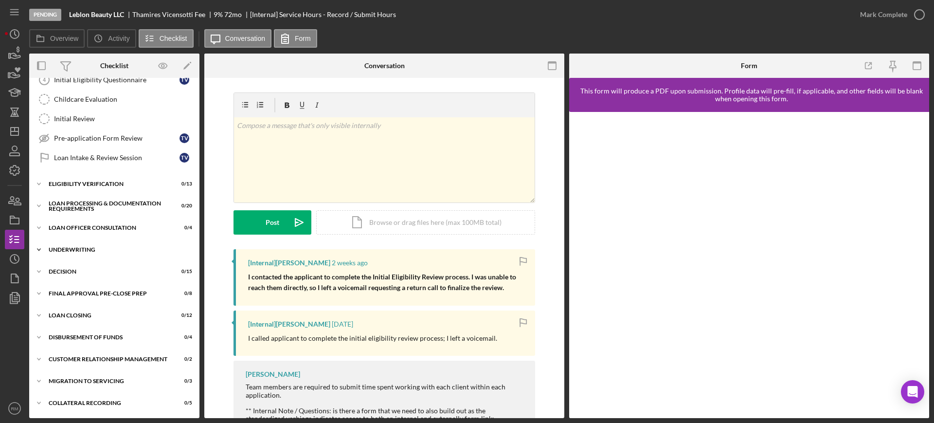
click at [91, 254] on div "Icon/Expander Underwriting 0 / 16" at bounding box center [114, 249] width 170 height 19
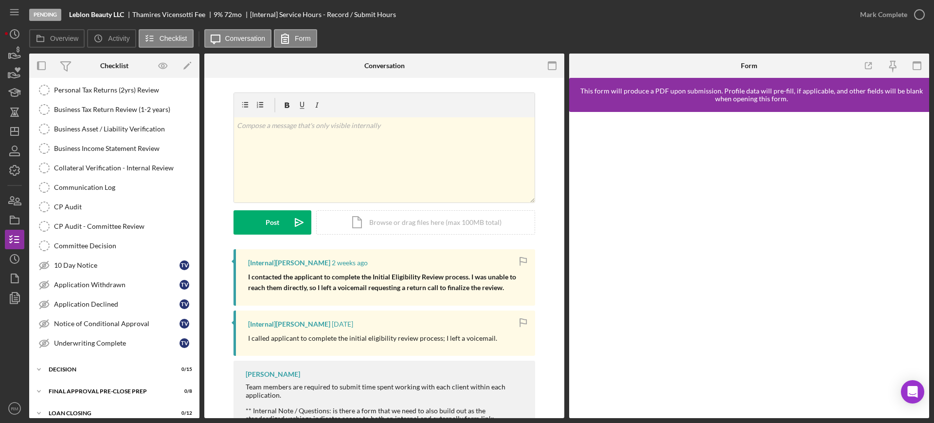
scroll to position [354, 0]
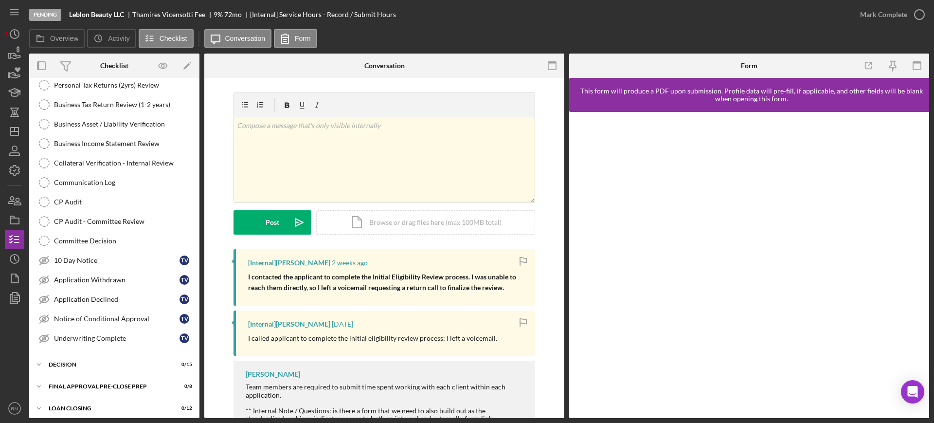
click at [91, 254] on link "10 Day Notice 10 Day Notice T V" at bounding box center [114, 260] width 161 height 19
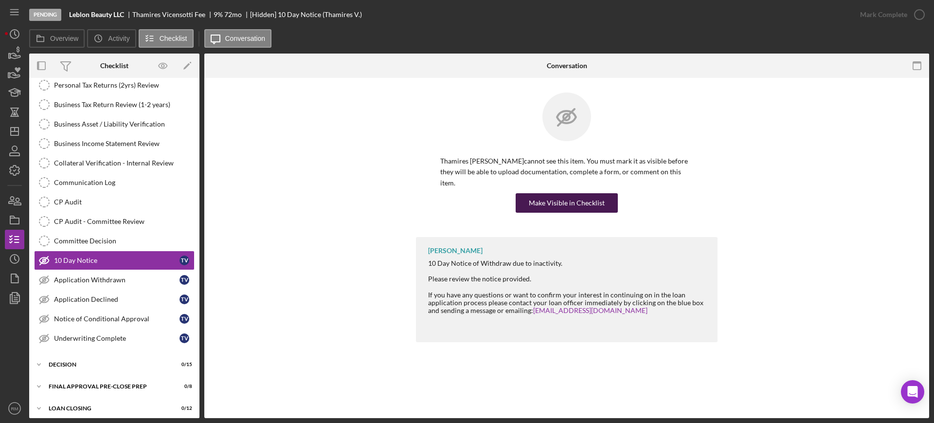
click at [565, 193] on div "Make Visible in Checklist" at bounding box center [567, 202] width 76 height 19
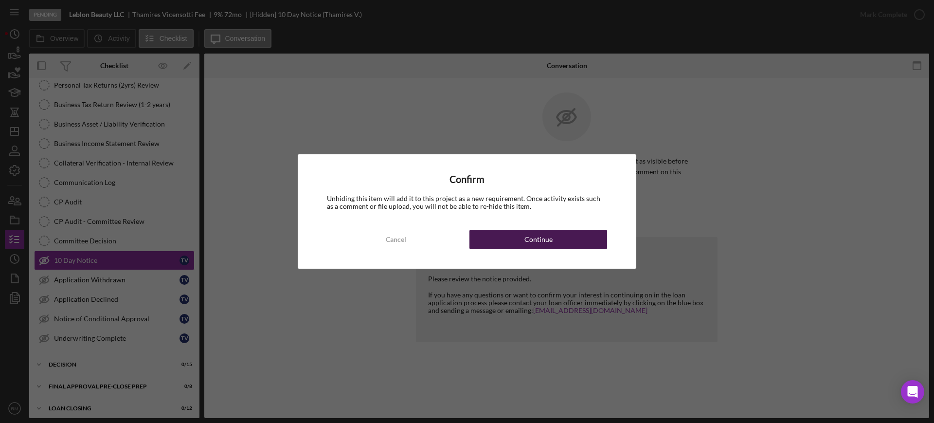
click at [529, 231] on div "Continue" at bounding box center [538, 239] width 28 height 19
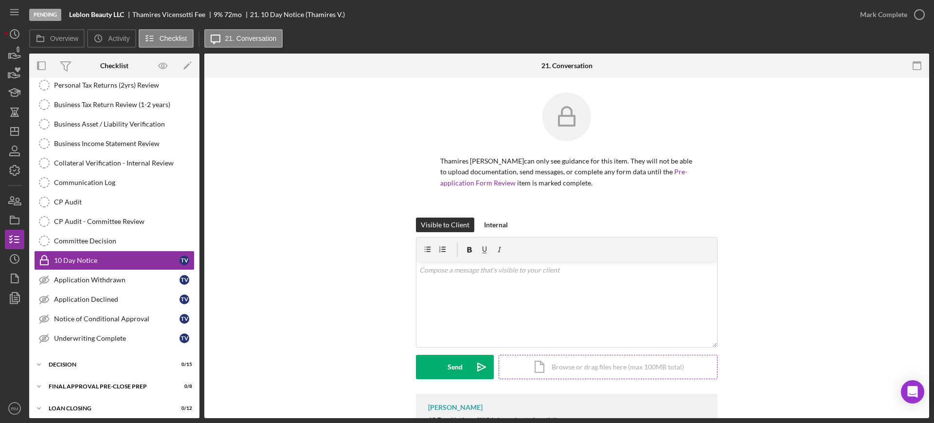
click at [545, 368] on div "Icon/Document Browse or drag files here (max 100MB total) Tap to choose files o…" at bounding box center [608, 367] width 219 height 24
click at [459, 283] on div "v Color teal Color pink Remove color Add row above Add row below Add column bef…" at bounding box center [566, 286] width 301 height 48
paste div
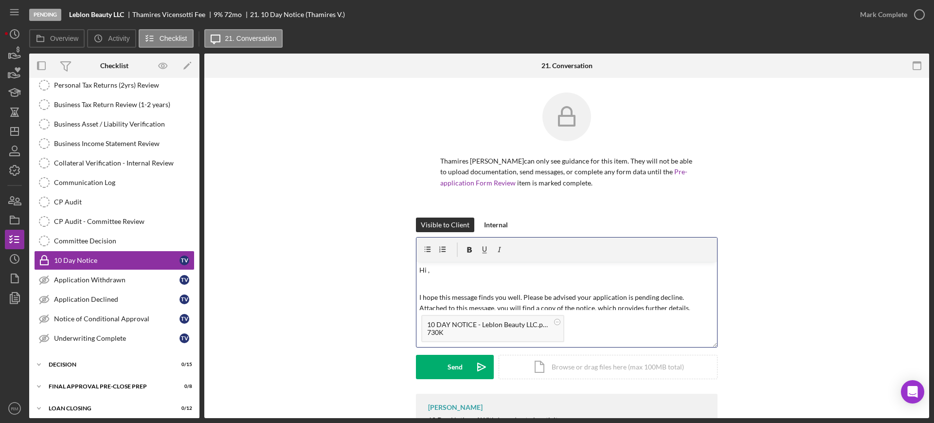
click at [455, 273] on p "Hi ," at bounding box center [566, 270] width 295 height 11
click at [425, 361] on button "Send Icon/icon-invite-send" at bounding box center [455, 367] width 78 height 24
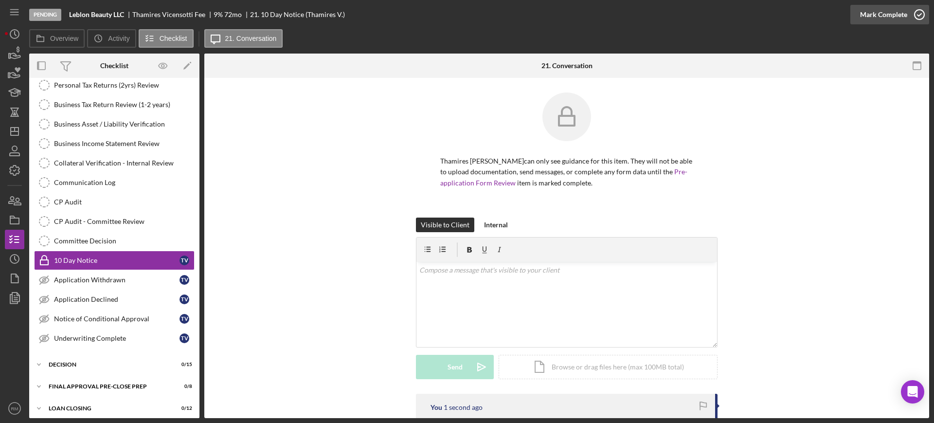
click at [897, 16] on div "Mark Complete" at bounding box center [883, 14] width 47 height 19
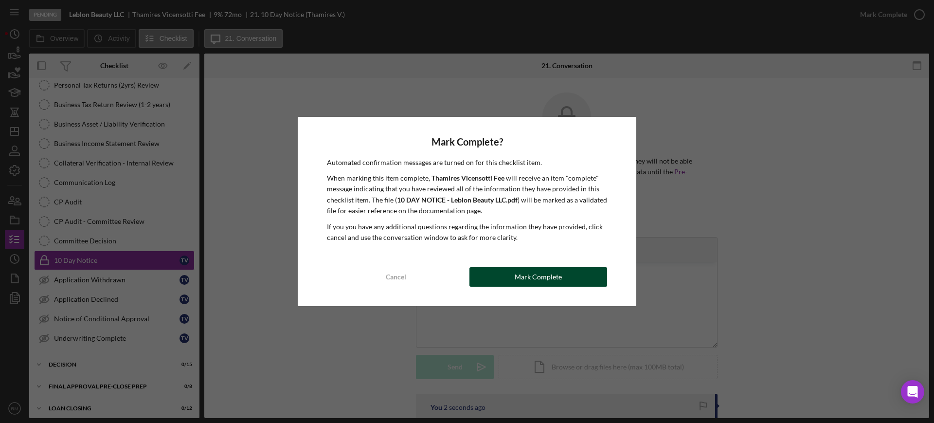
click at [540, 268] on div "Mark Complete" at bounding box center [538, 276] width 47 height 19
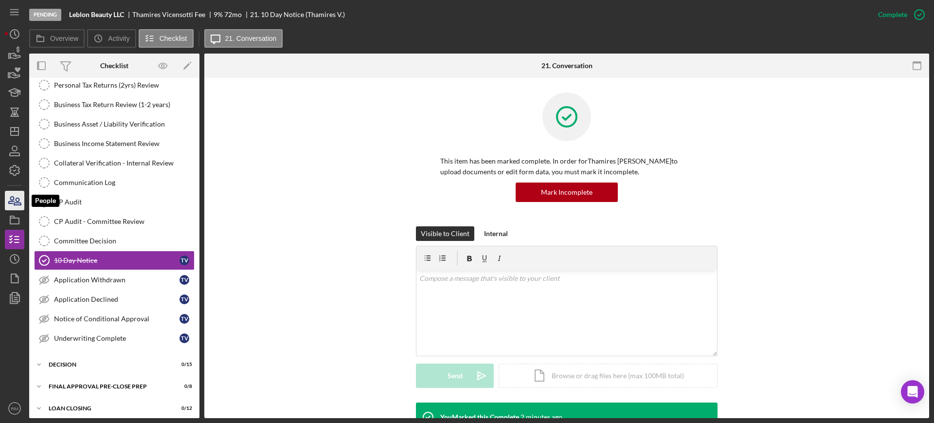
click at [15, 204] on icon "button" at bounding box center [17, 201] width 7 height 7
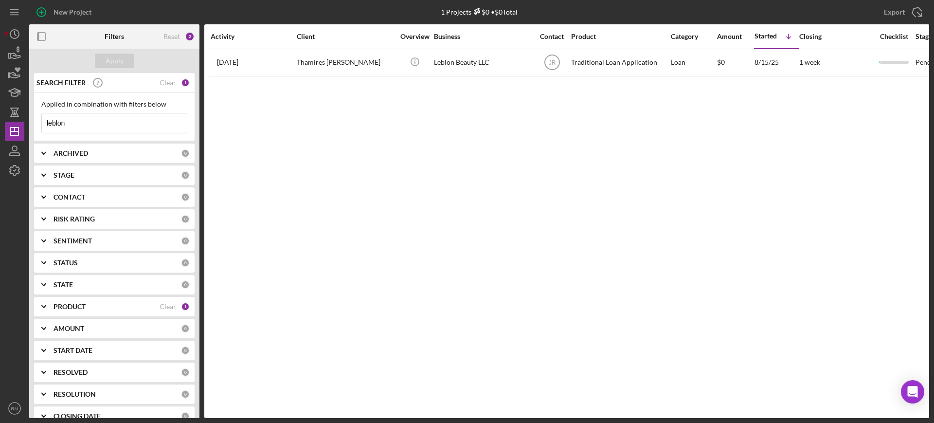
click at [117, 122] on input "leblon" at bounding box center [114, 122] width 145 height 19
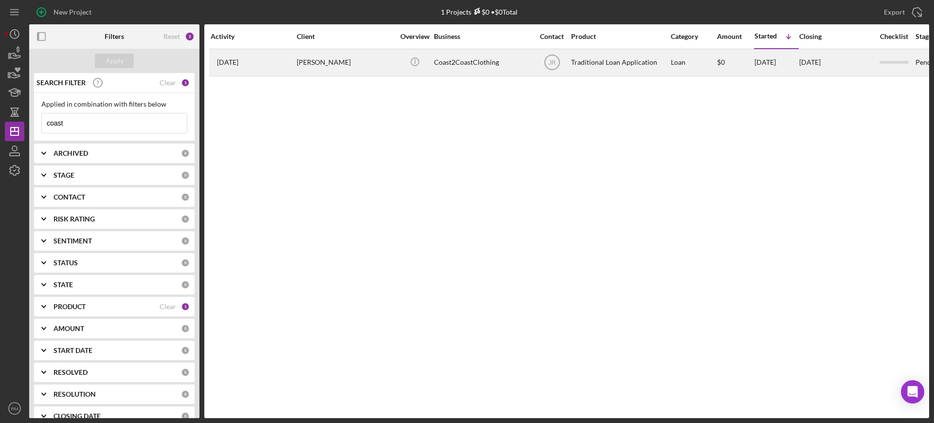
type input "coast"
click at [335, 74] on div "[PERSON_NAME]" at bounding box center [345, 63] width 97 height 26
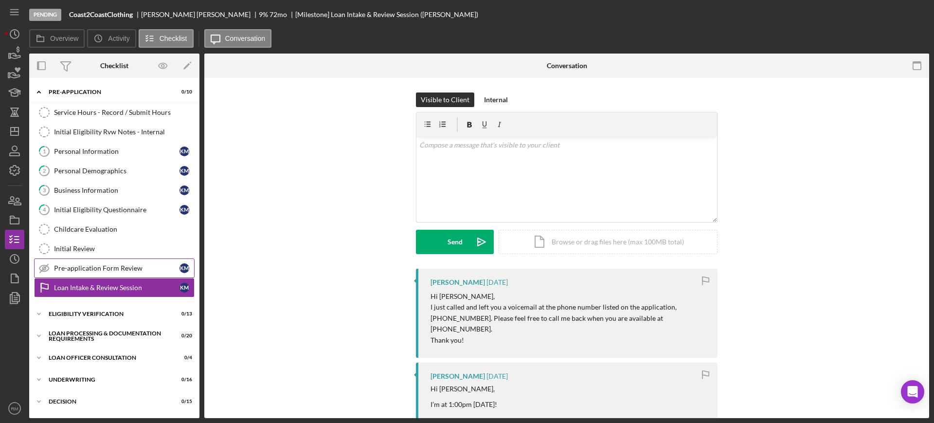
scroll to position [40, 0]
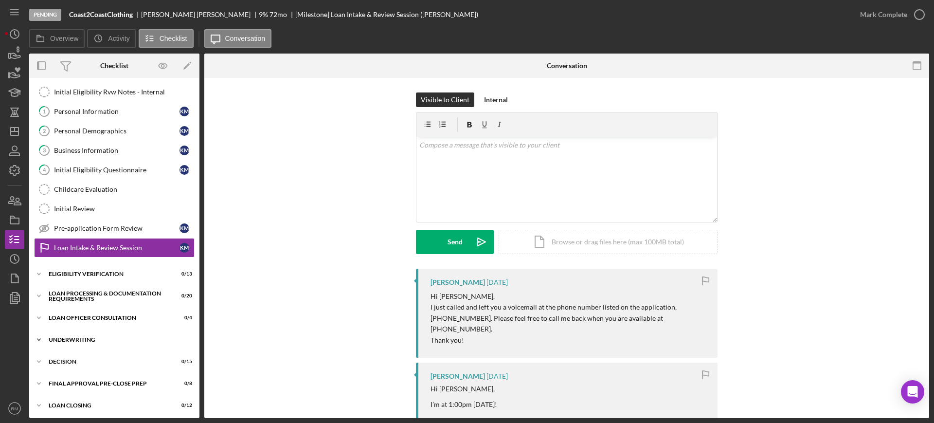
click at [90, 341] on div "Underwriting" at bounding box center [118, 340] width 139 height 6
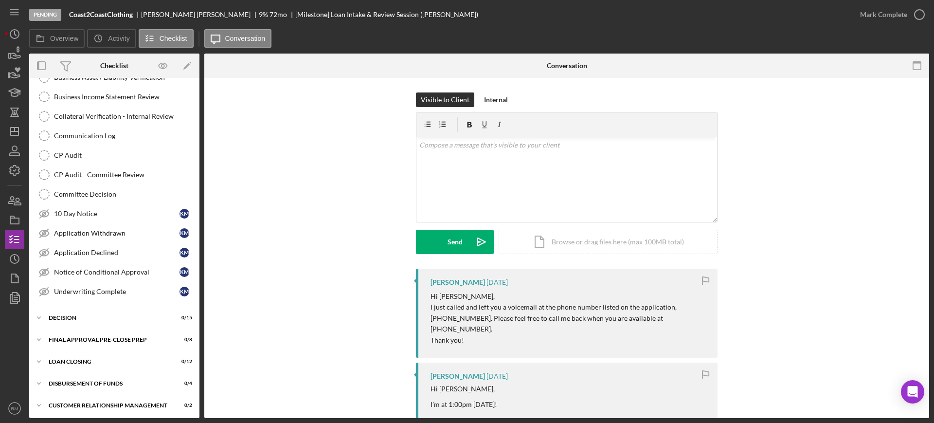
scroll to position [447, 0]
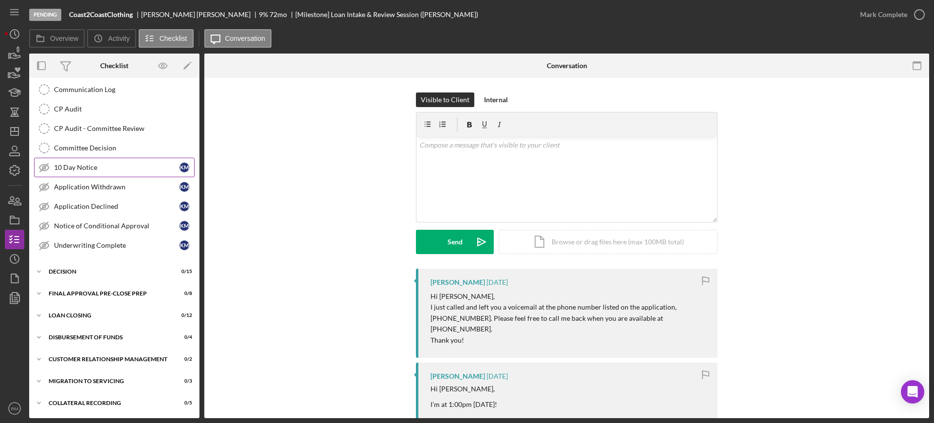
click at [89, 162] on link "10 Day Notice 10 Day Notice K M" at bounding box center [114, 167] width 161 height 19
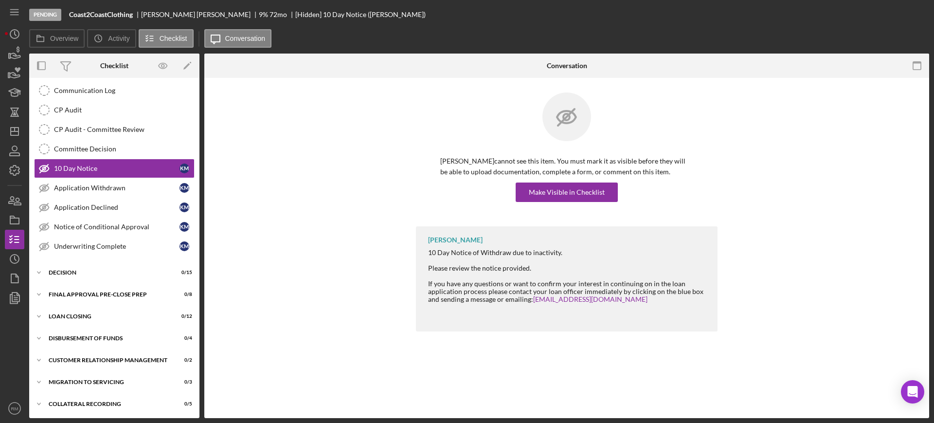
scroll to position [447, 0]
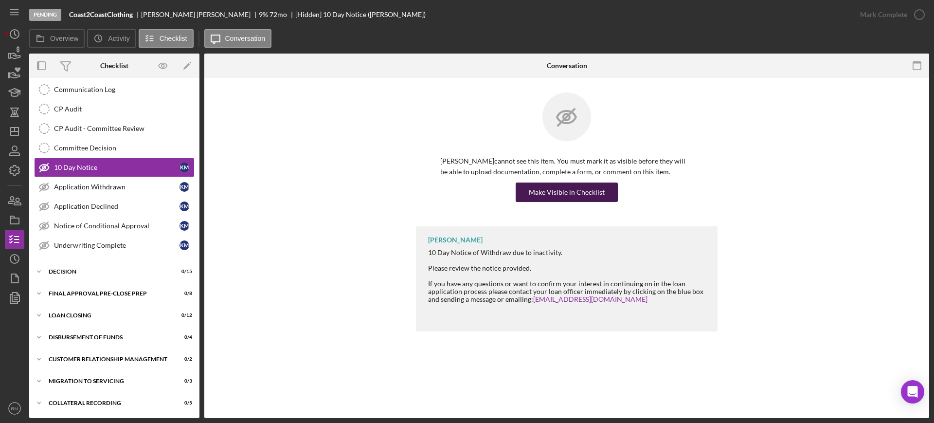
click at [577, 195] on div "Make Visible in Checklist" at bounding box center [567, 191] width 76 height 19
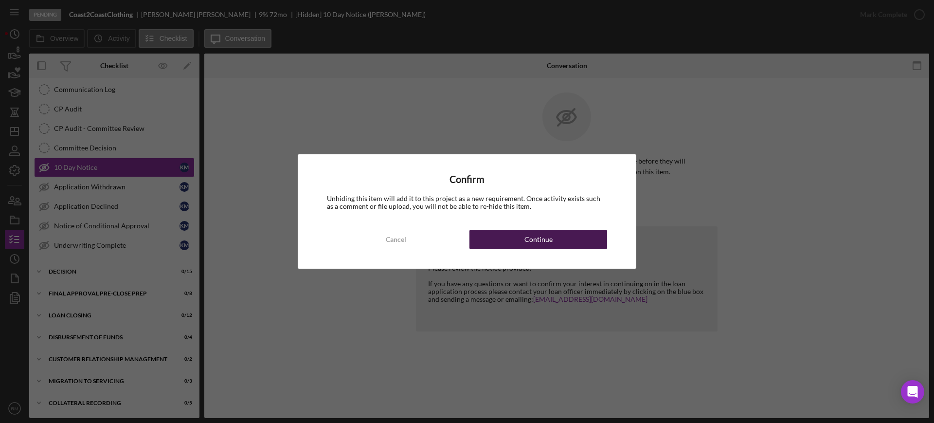
click at [551, 233] on div "Continue" at bounding box center [538, 239] width 28 height 19
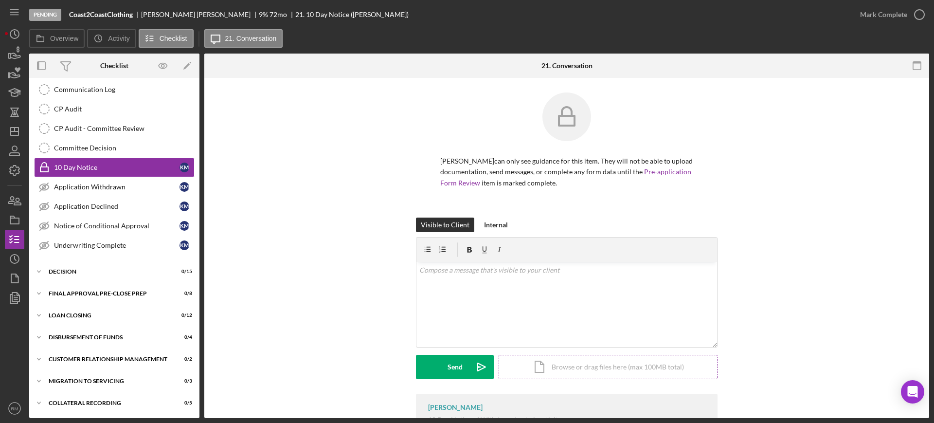
click at [609, 236] on div "Visible to Client Internal v Color teal Color pink Remove color Add row above A…" at bounding box center [567, 305] width 302 height 176
click at [567, 360] on div "Icon/Document Browse or drag files here (max 100MB total) Tap to choose files o…" at bounding box center [608, 367] width 219 height 24
click at [475, 288] on div "v Color teal Color pink Remove color Add row above Add row below Add column bef…" at bounding box center [566, 286] width 301 height 48
paste div
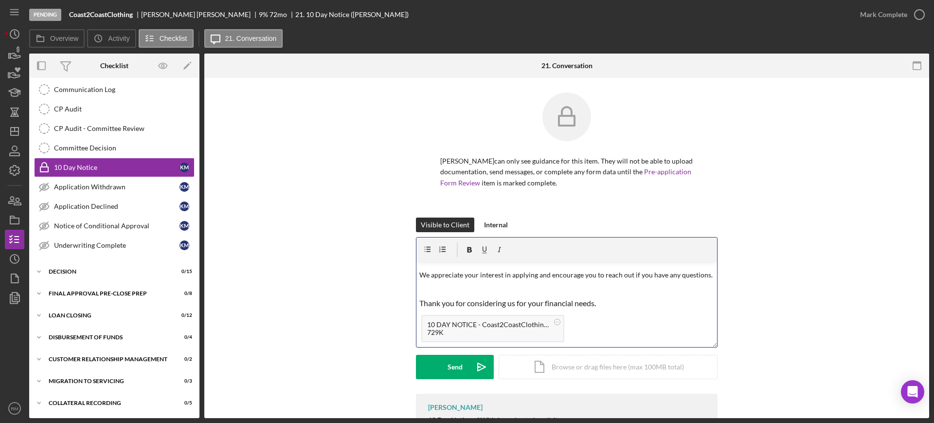
scroll to position [0, 0]
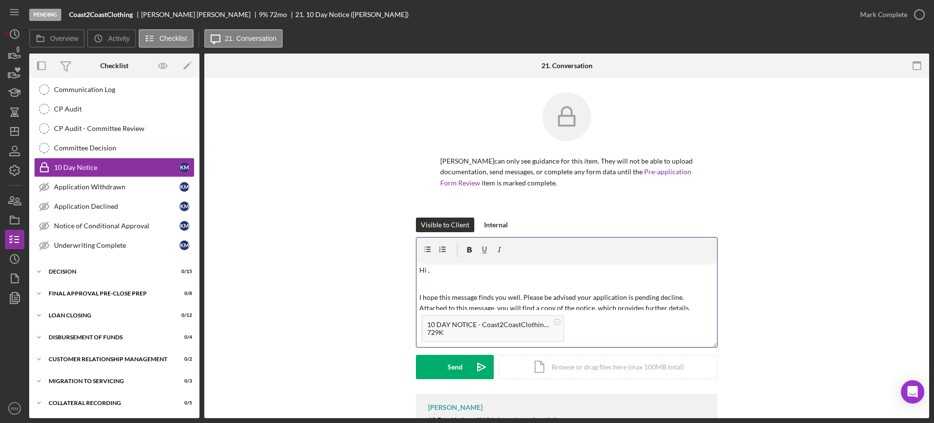
click at [451, 275] on div "v Color teal Color pink Remove color Add row above Add row below Add column bef…" at bounding box center [566, 286] width 301 height 48
click at [420, 363] on button "Send Icon/icon-invite-send" at bounding box center [455, 367] width 78 height 24
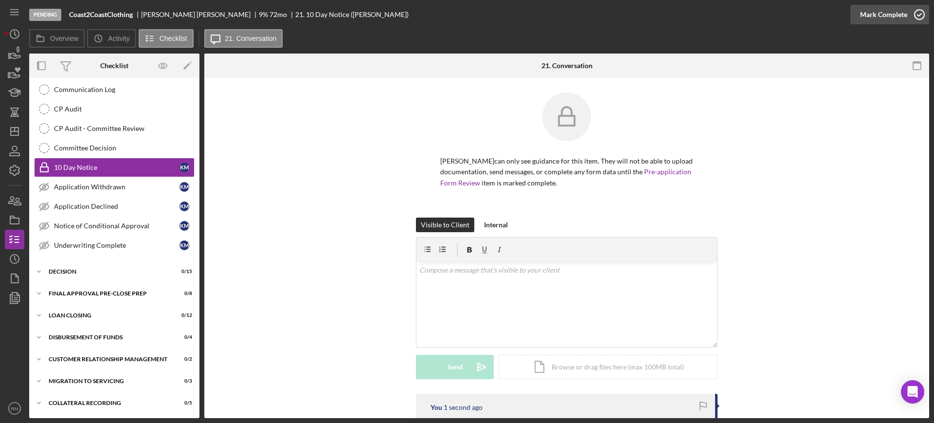
click at [882, 12] on div "Mark Complete" at bounding box center [883, 14] width 47 height 19
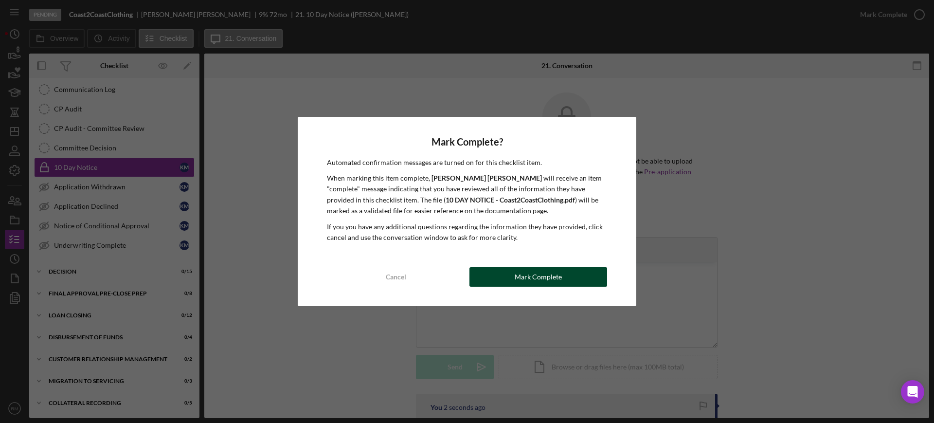
click at [548, 277] on div "Mark Complete" at bounding box center [538, 276] width 47 height 19
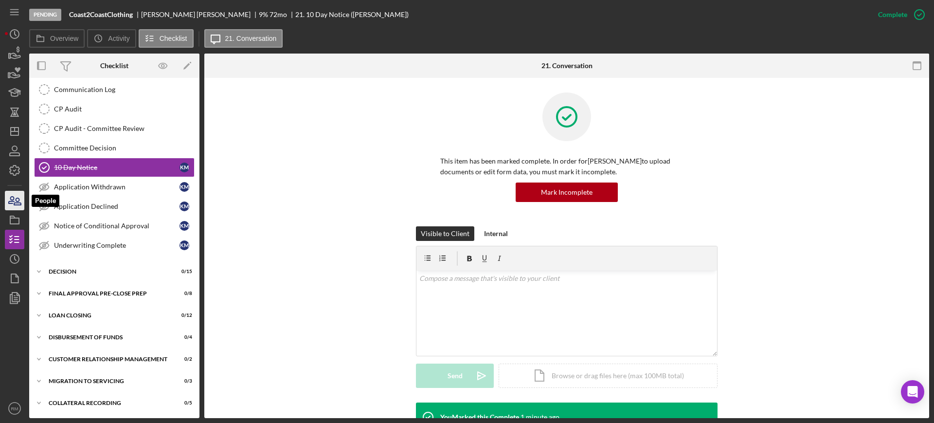
click at [24, 201] on icon "button" at bounding box center [14, 200] width 24 height 24
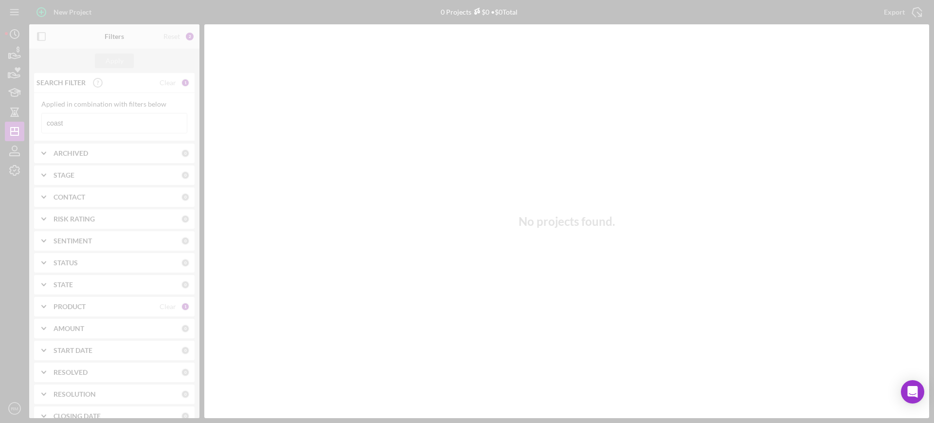
click at [106, 123] on div at bounding box center [467, 211] width 934 height 423
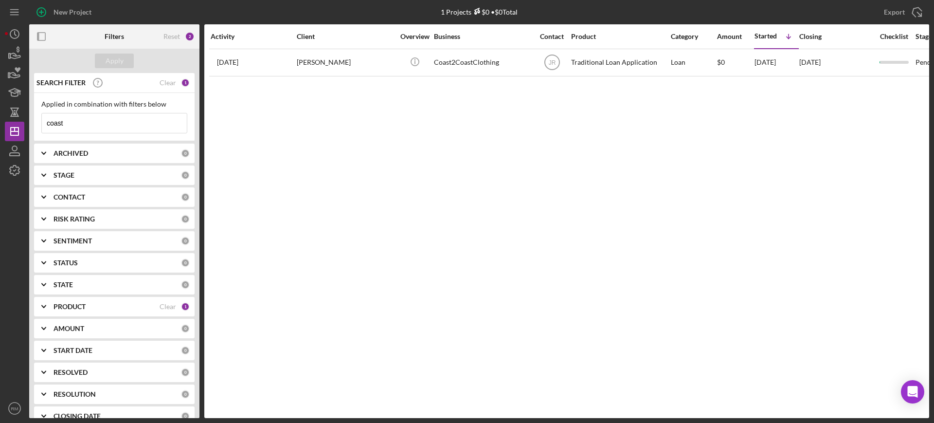
click at [106, 123] on input "coast" at bounding box center [114, 122] width 145 height 19
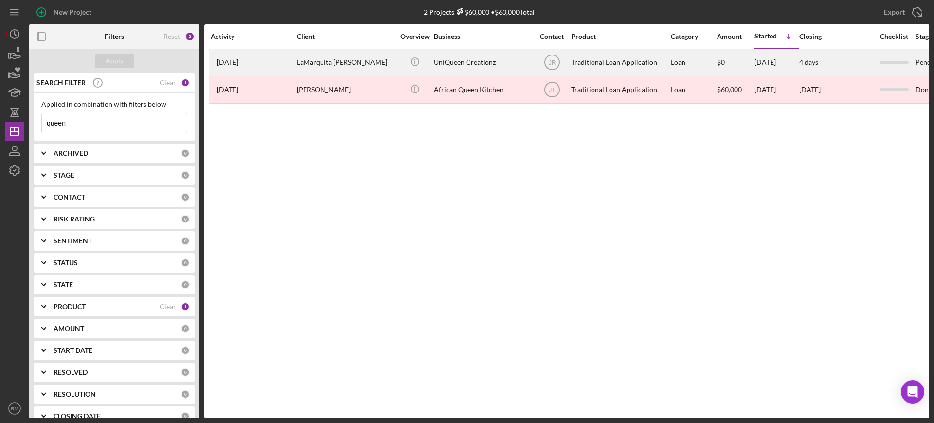
type input "queen"
click at [303, 74] on div "LaMarquita [PERSON_NAME]" at bounding box center [345, 63] width 97 height 26
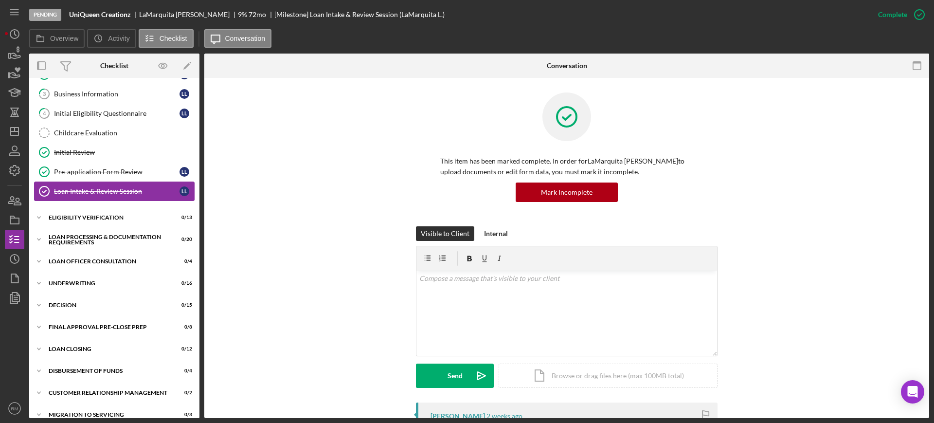
scroll to position [103, 0]
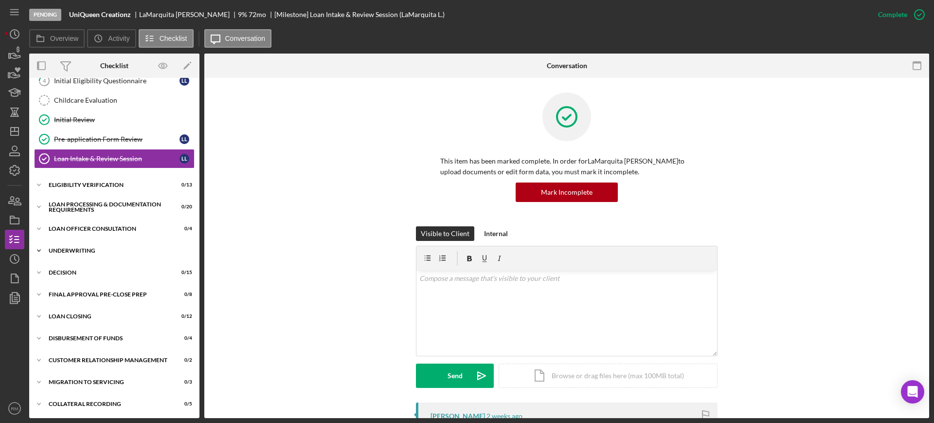
click at [115, 242] on div "Icon/Expander Underwriting 0 / 16" at bounding box center [114, 250] width 170 height 19
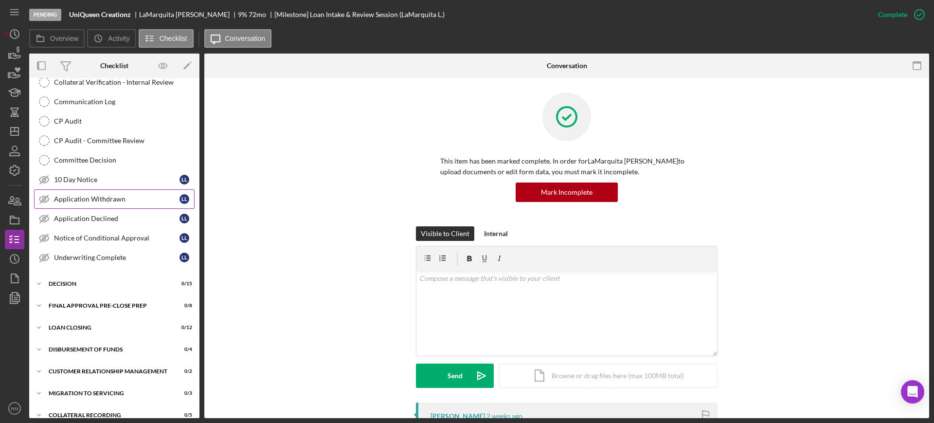
scroll to position [435, 0]
click at [88, 182] on div "10 Day Notice" at bounding box center [117, 179] width 126 height 8
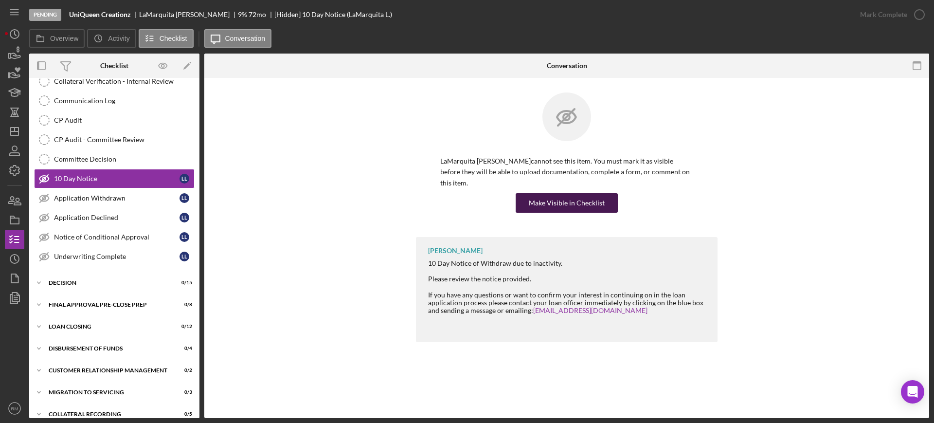
click at [579, 195] on div "Make Visible in Checklist" at bounding box center [567, 202] width 76 height 19
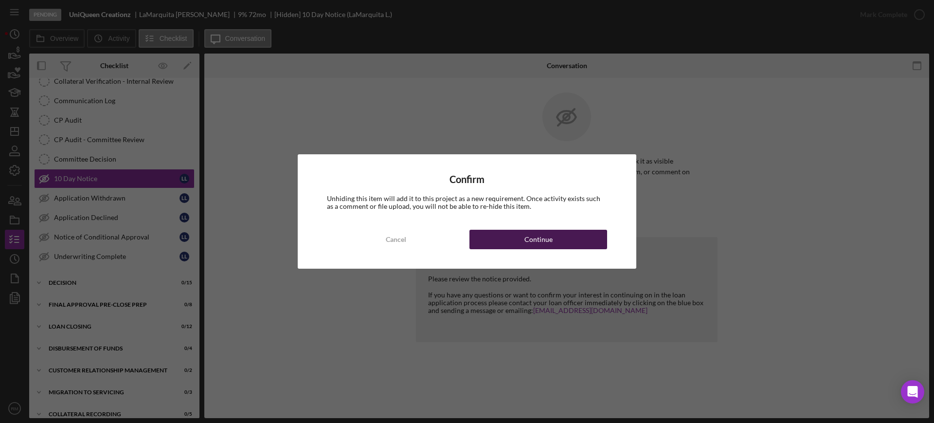
click at [556, 238] on button "Continue" at bounding box center [538, 239] width 138 height 19
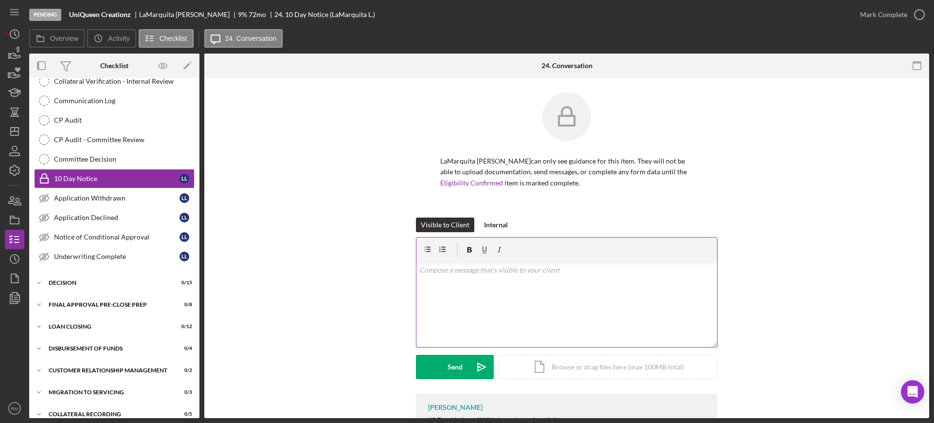
click at [585, 240] on div at bounding box center [566, 249] width 301 height 24
click at [569, 364] on div "Icon/Document Browse or drag files here (max 100MB total) Tap to choose files o…" at bounding box center [608, 367] width 219 height 24
click at [463, 277] on div "v Color teal Color pink Remove color Add row above Add row below Add column bef…" at bounding box center [566, 286] width 301 height 48
paste div
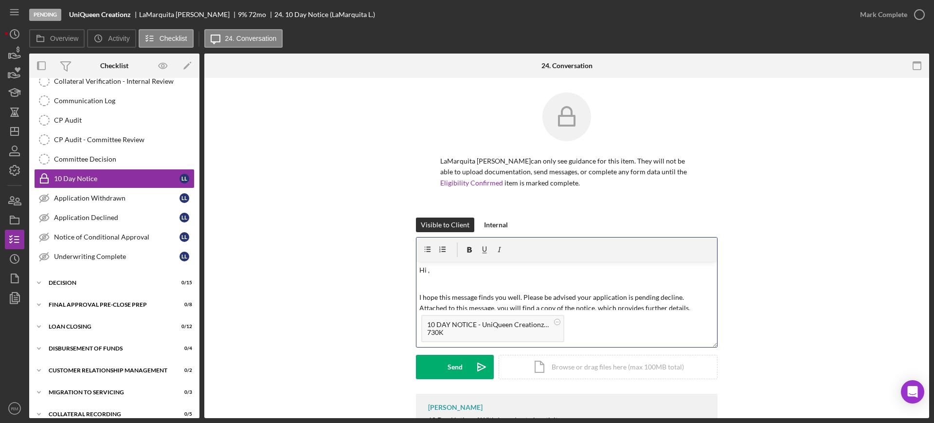
click at [463, 277] on div "v Color teal Color pink Remove color Add row above Add row below Add column bef…" at bounding box center [566, 286] width 301 height 48
click at [446, 373] on button "Send Icon/icon-invite-send" at bounding box center [455, 367] width 78 height 24
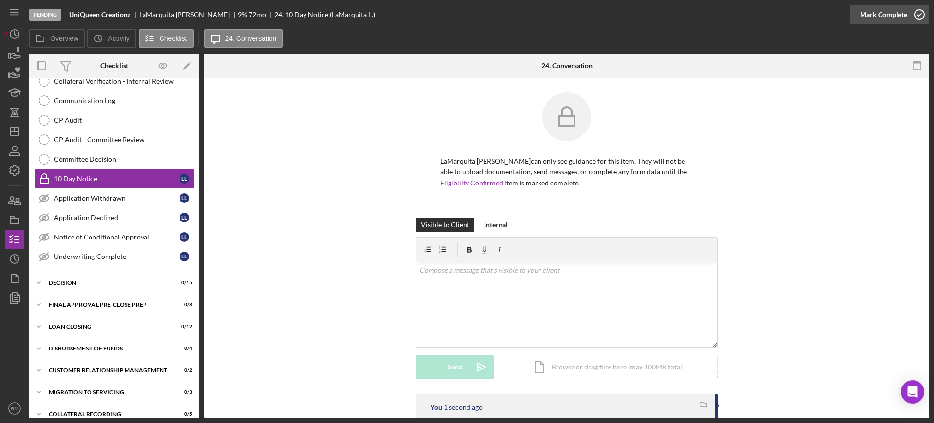
click at [887, 23] on div "Mark Complete" at bounding box center [883, 14] width 47 height 19
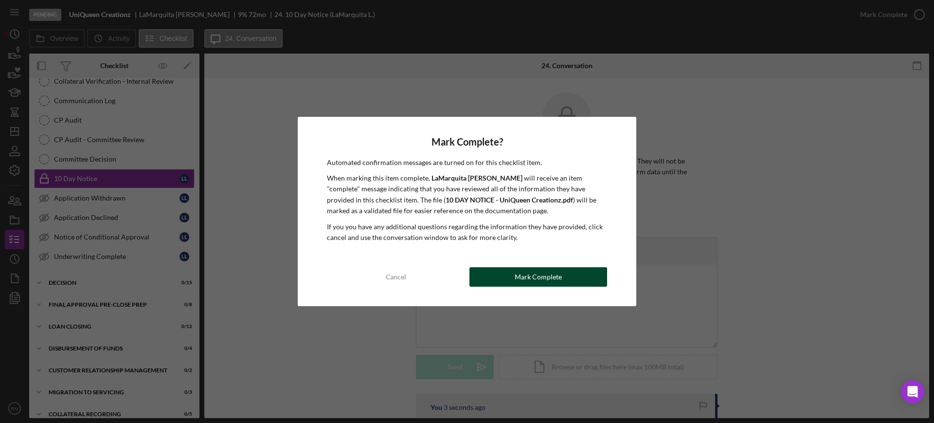
click at [555, 275] on div "Mark Complete" at bounding box center [538, 276] width 47 height 19
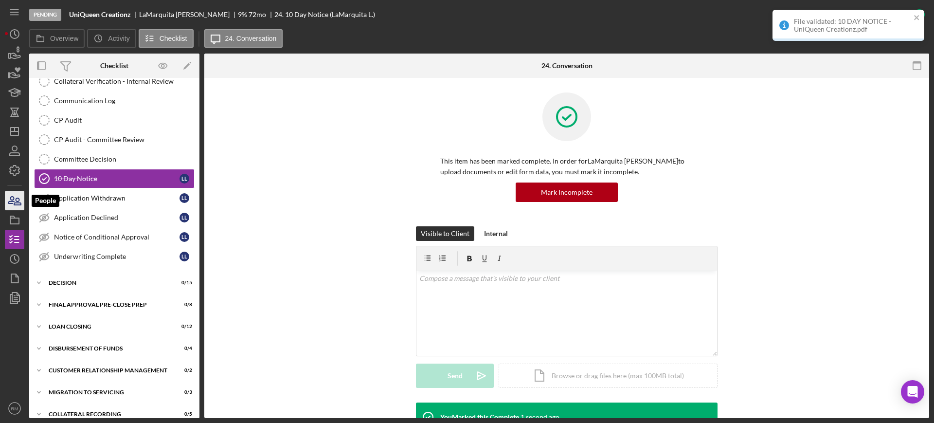
click at [13, 200] on icon "button" at bounding box center [11, 200] width 5 height 7
